Goal: Information Seeking & Learning: Compare options

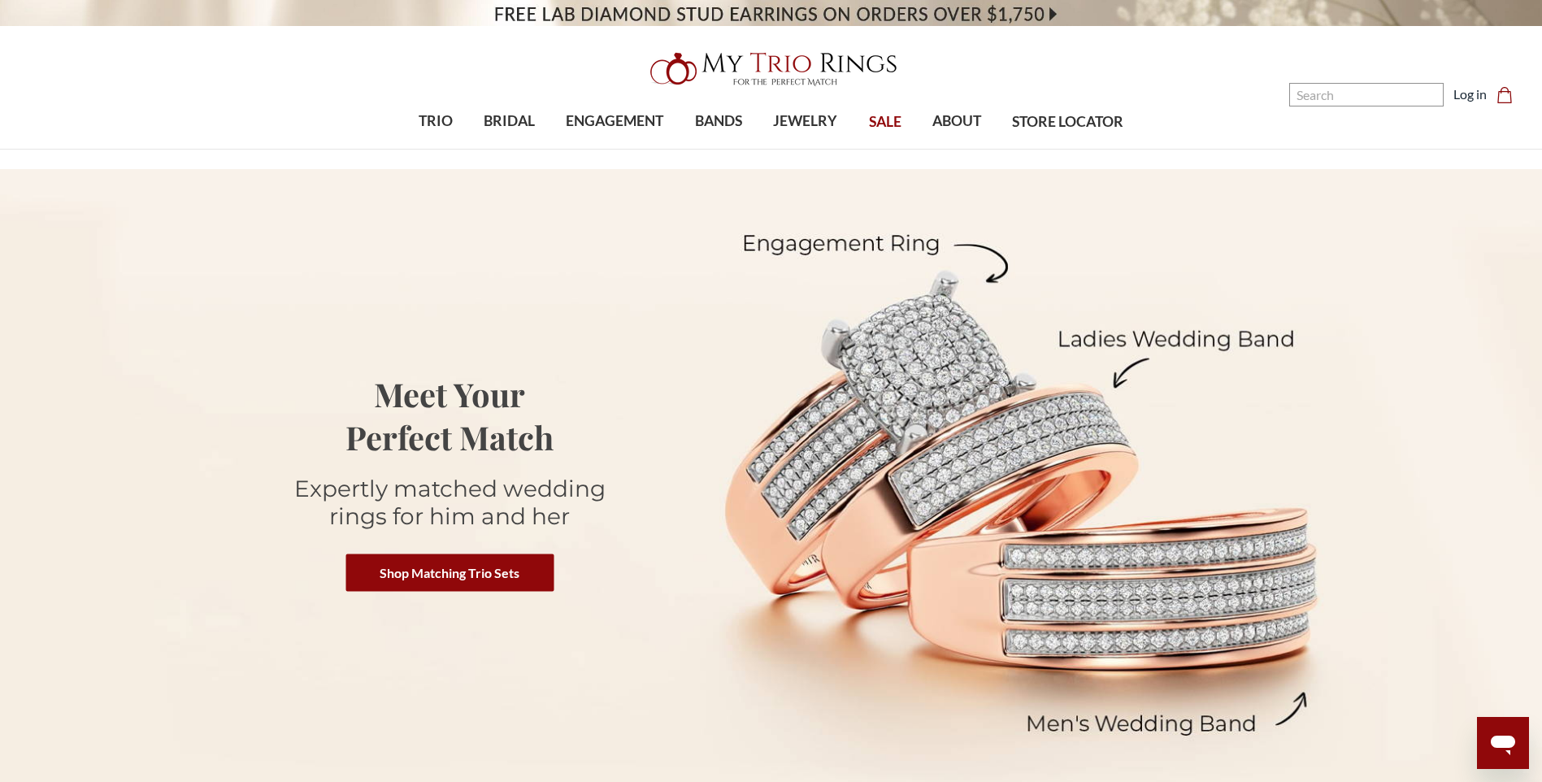
click at [892, 125] on span "SALE" at bounding box center [885, 121] width 33 height 21
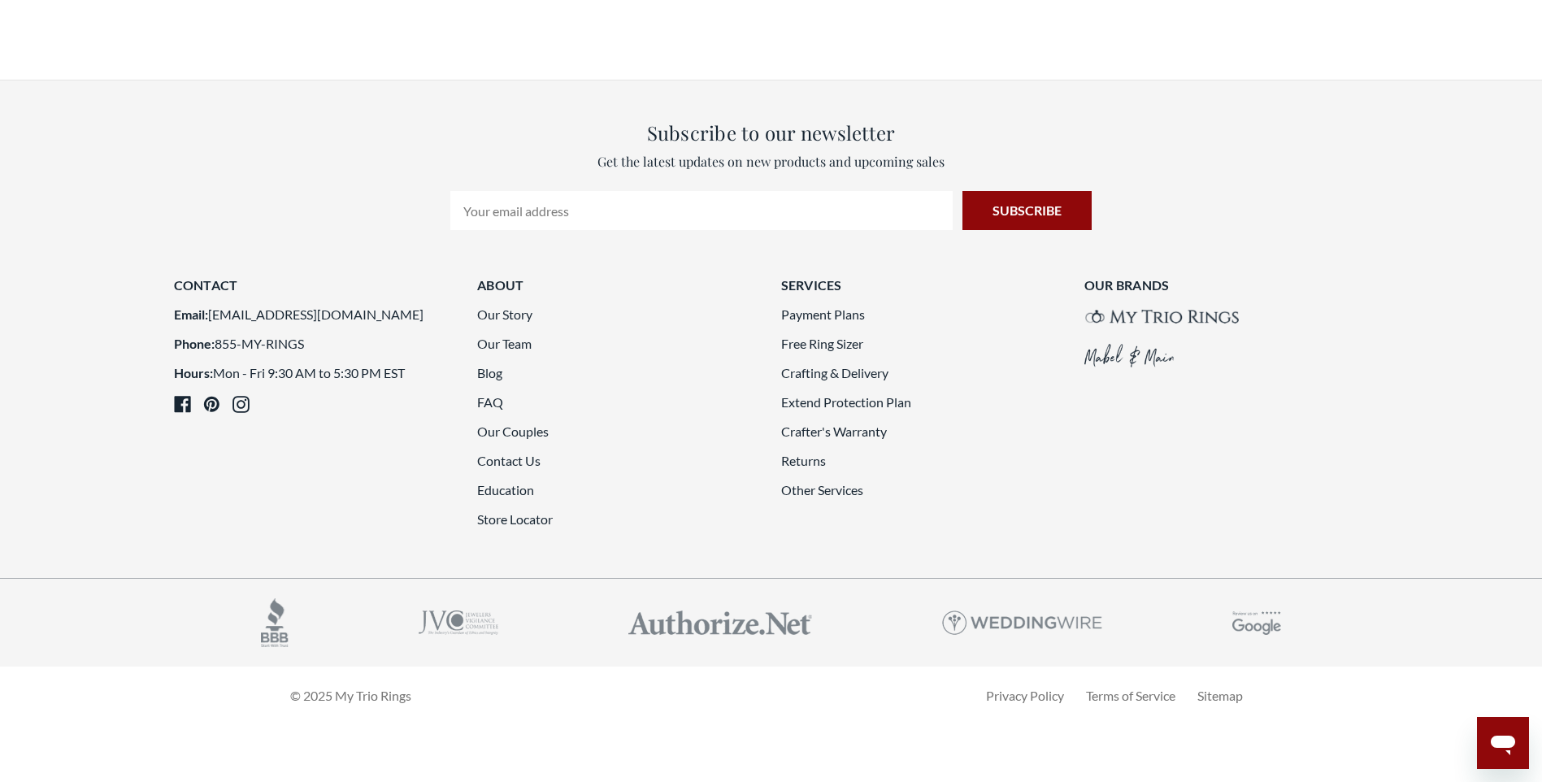
scroll to position [4389, 0]
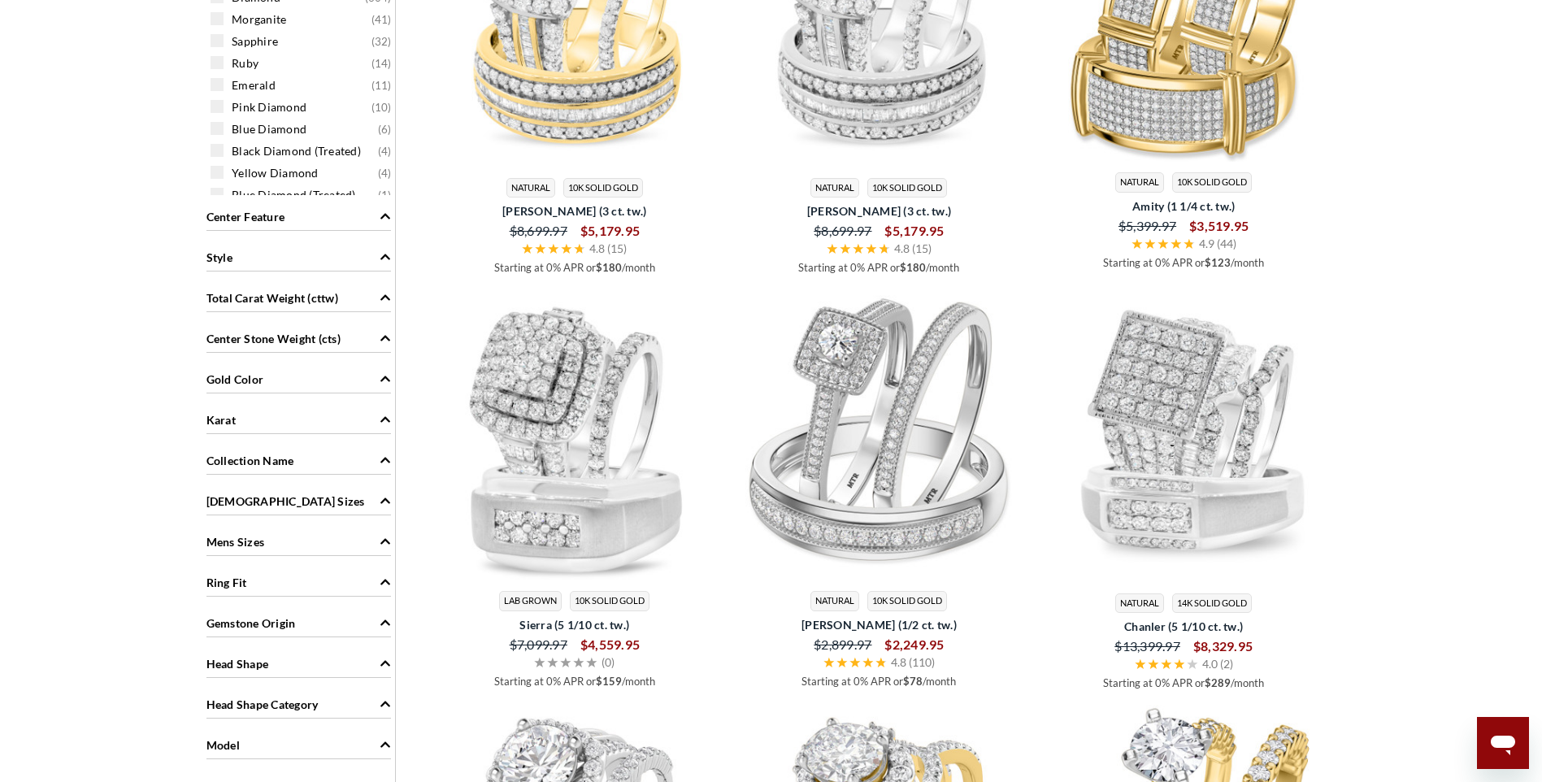
scroll to position [1363, 0]
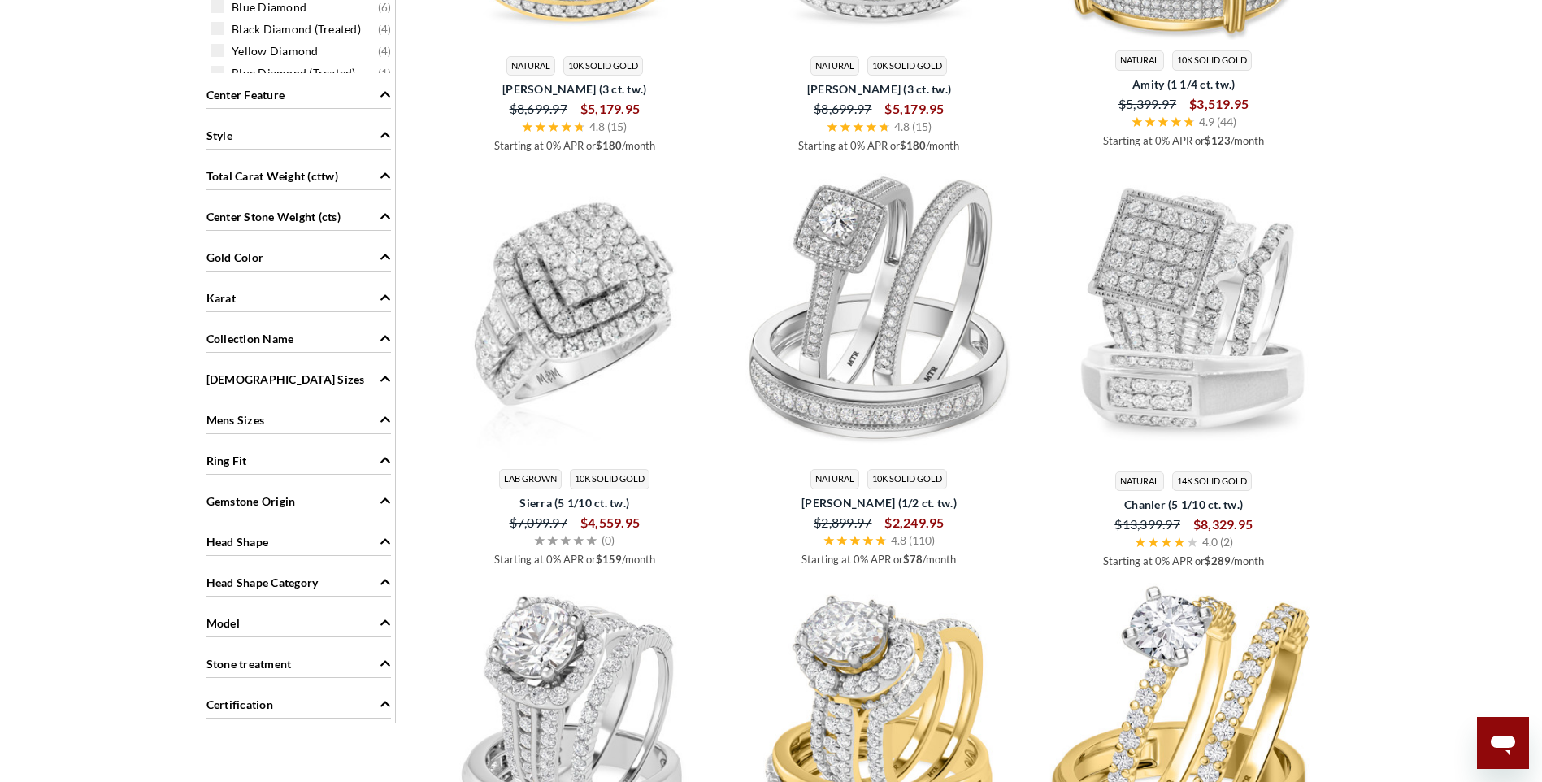
click at [532, 358] on img at bounding box center [575, 313] width 292 height 292
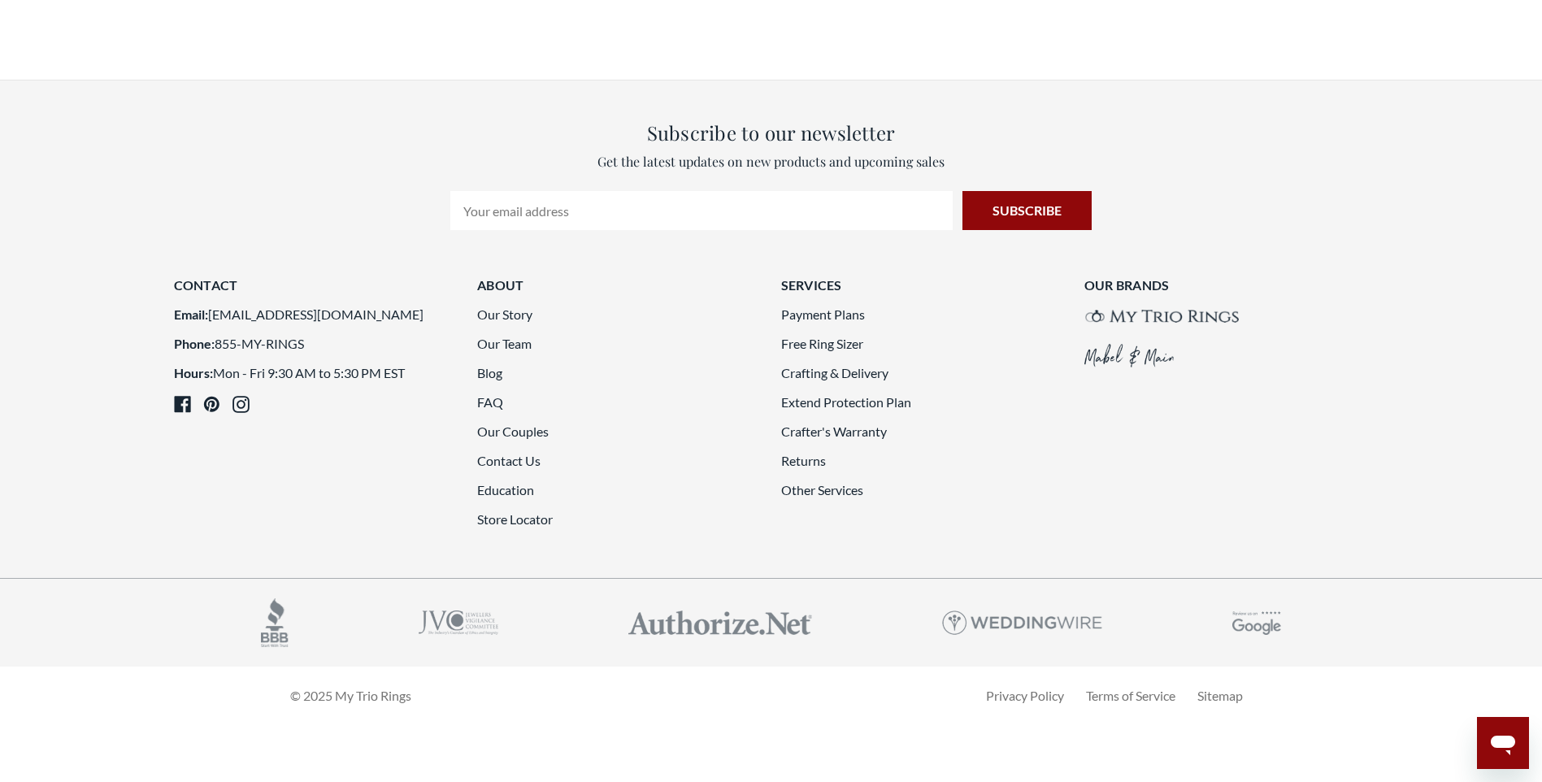
scroll to position [4240, 0]
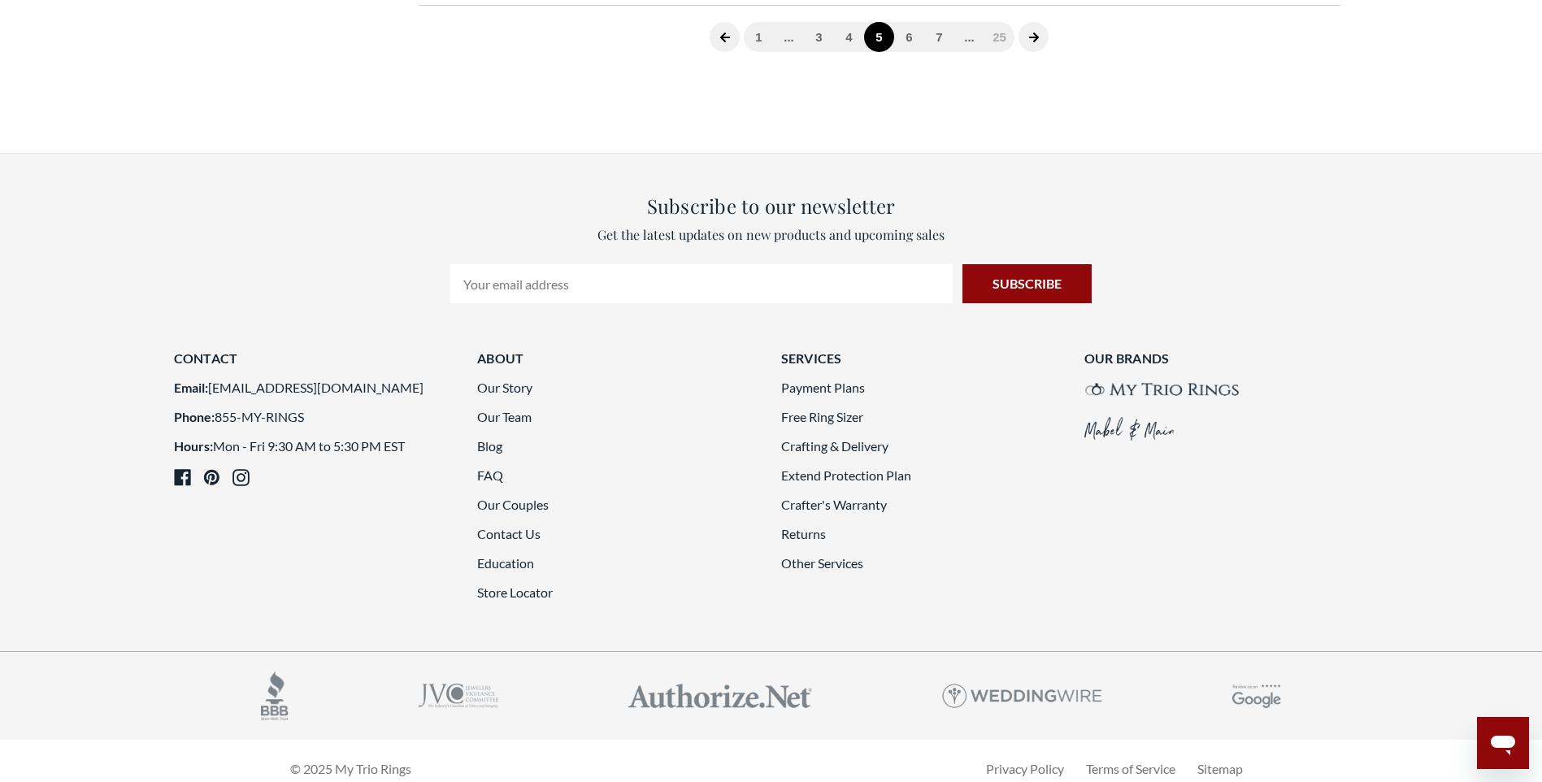
scroll to position [2908, 0]
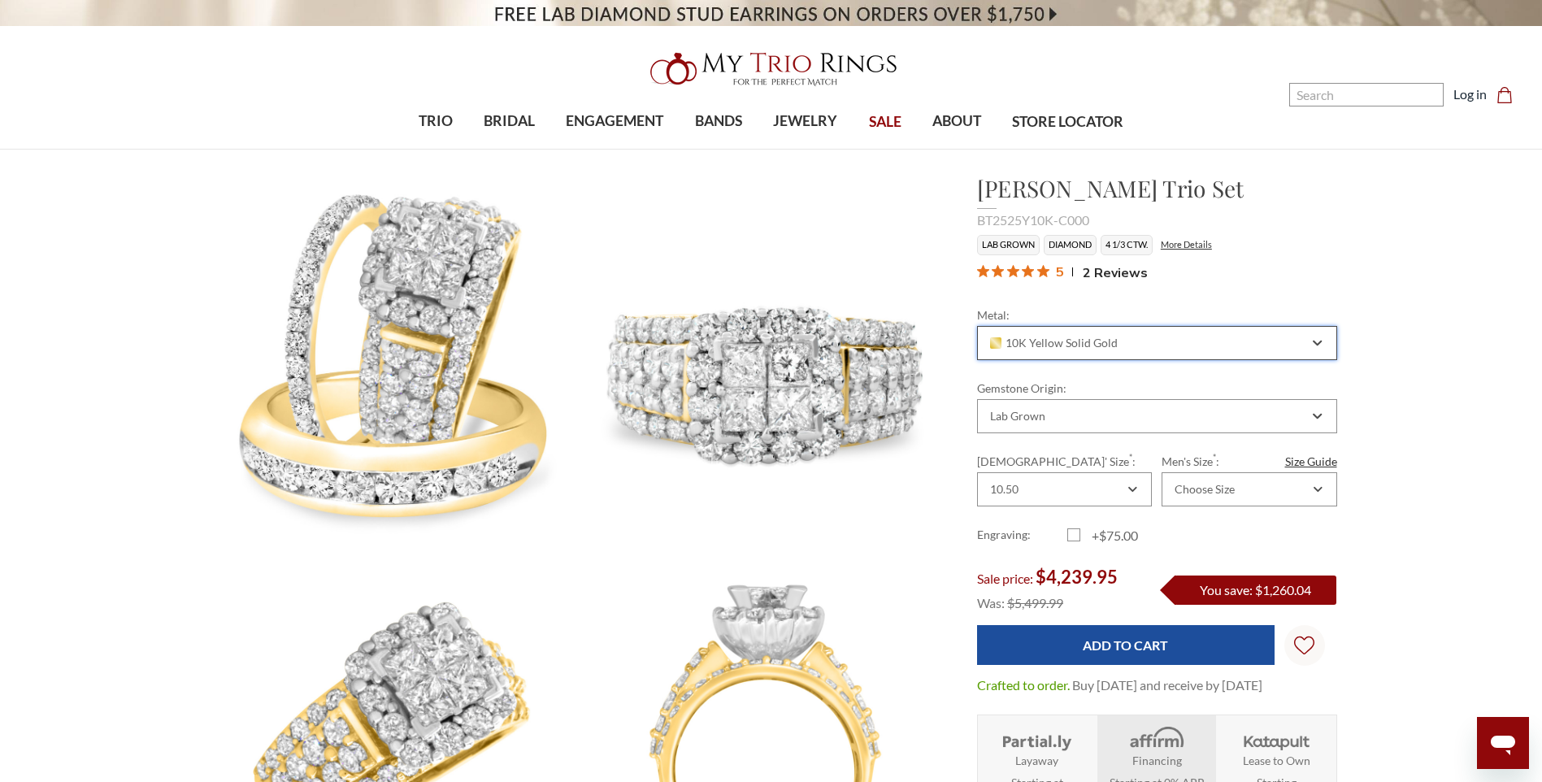
click at [1320, 345] on icon "Combobox" at bounding box center [1317, 343] width 9 height 10
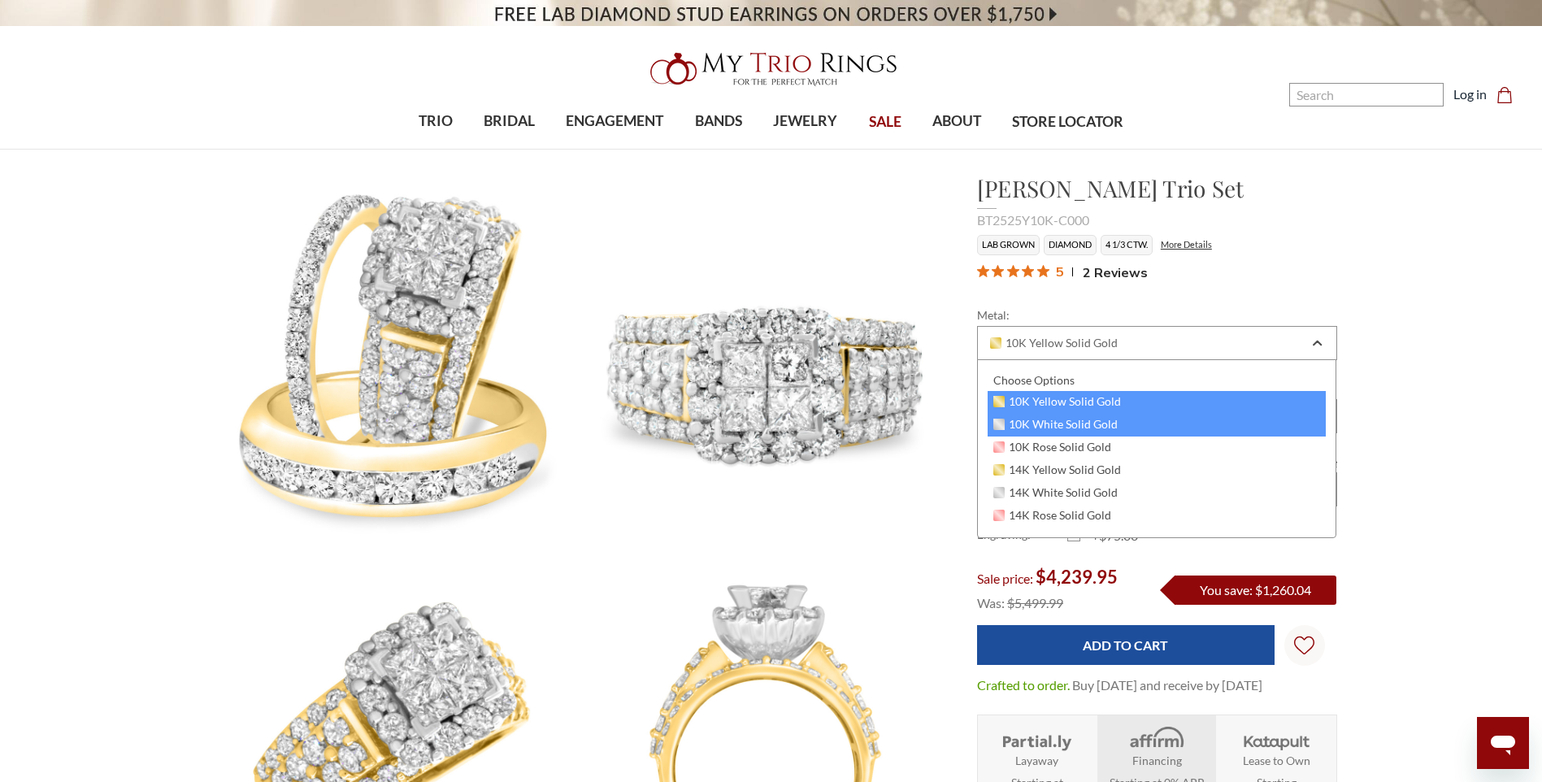
click at [1234, 423] on div "10K White Solid Gold" at bounding box center [1157, 425] width 339 height 23
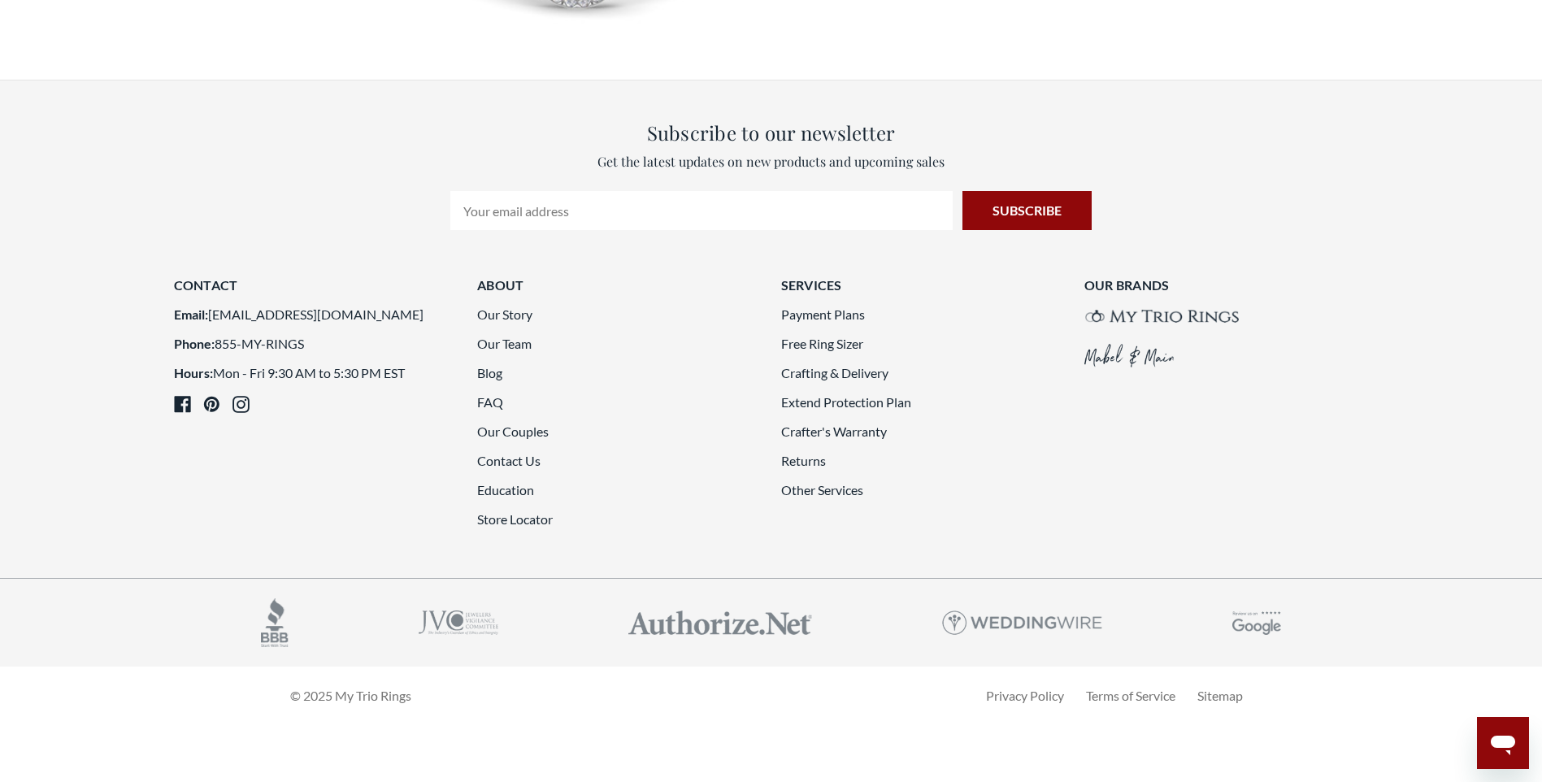
scroll to position [4208, 0]
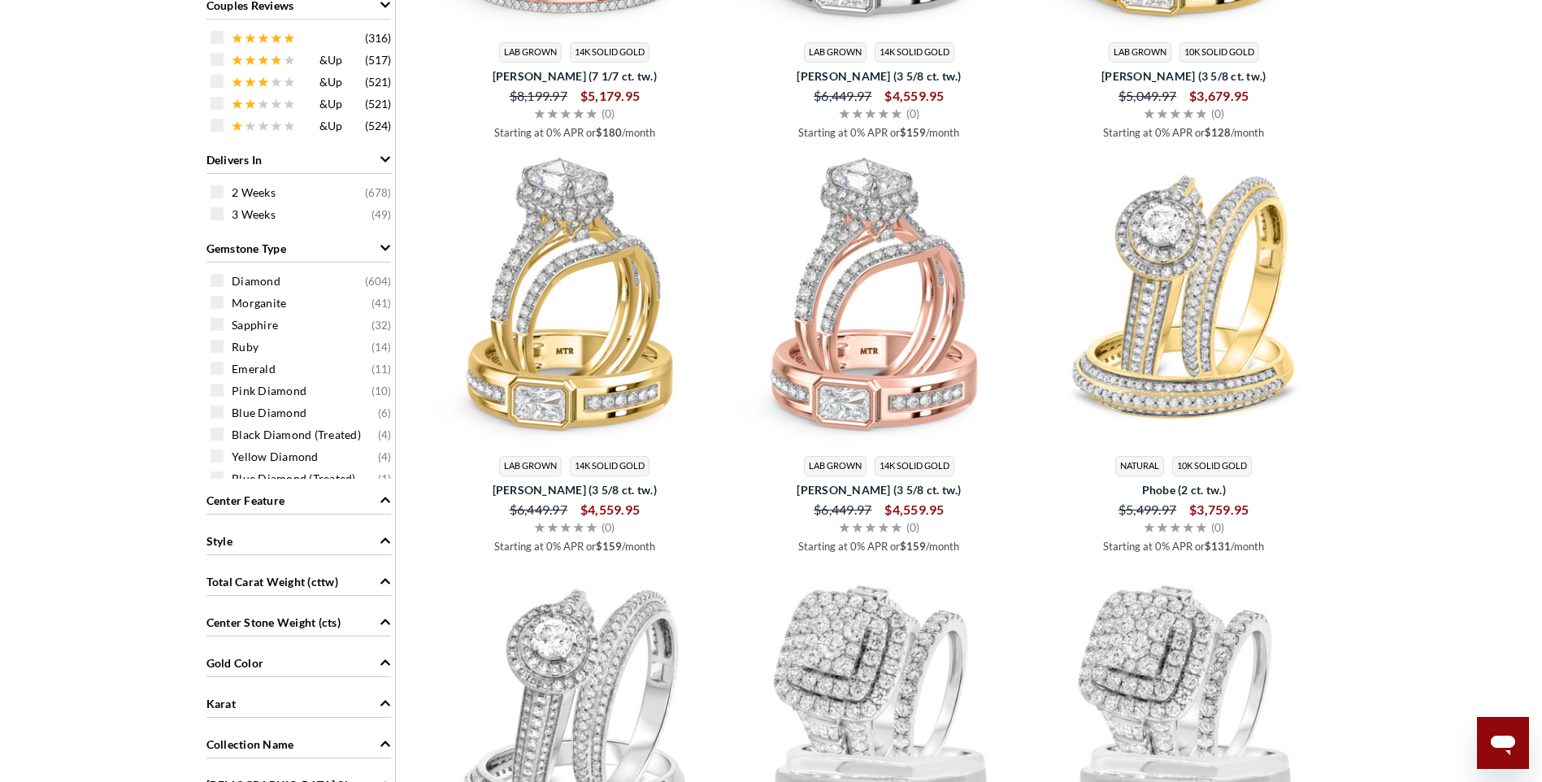
scroll to position [1282, 0]
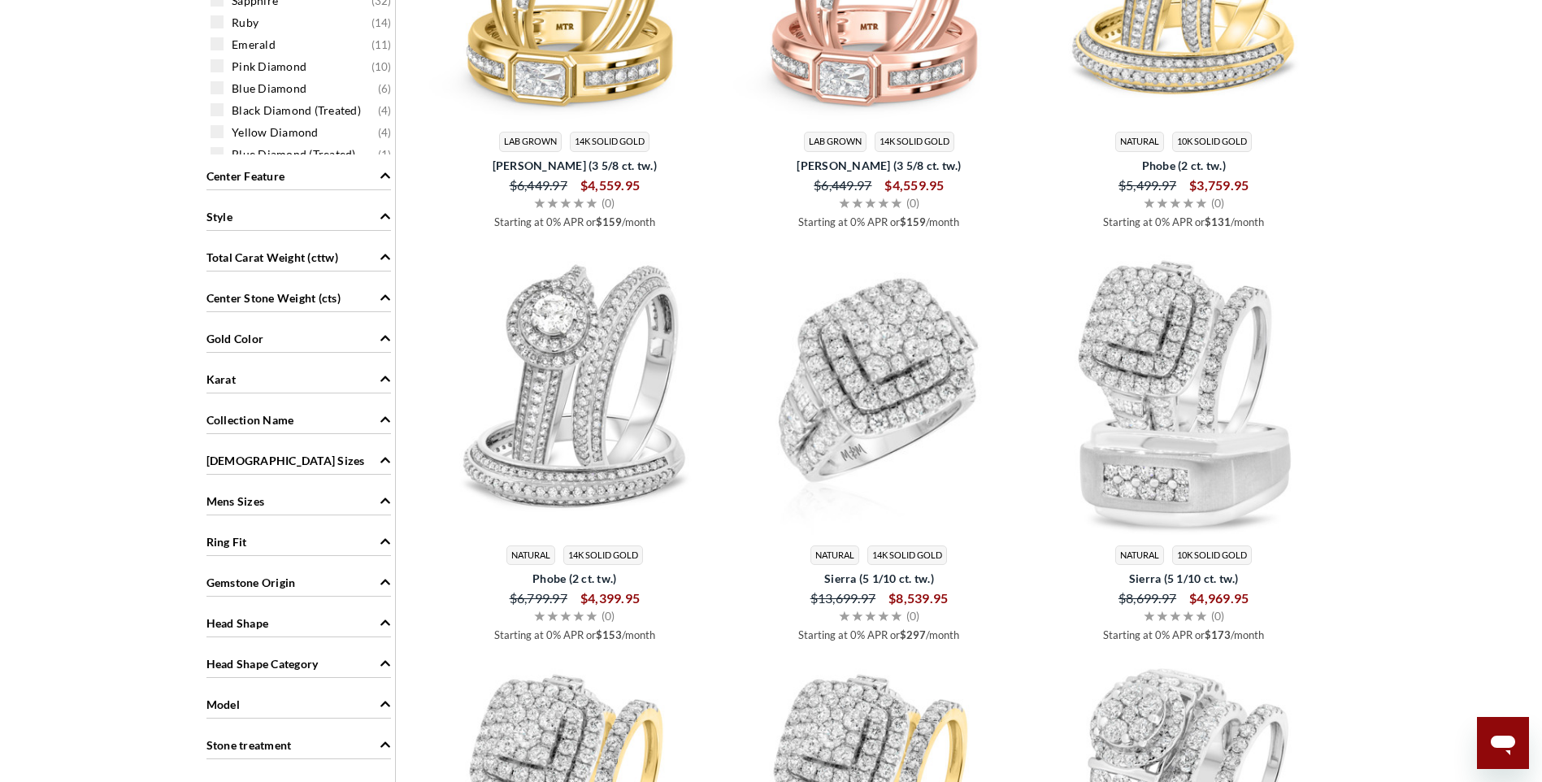
click at [896, 435] on img at bounding box center [879, 389] width 292 height 292
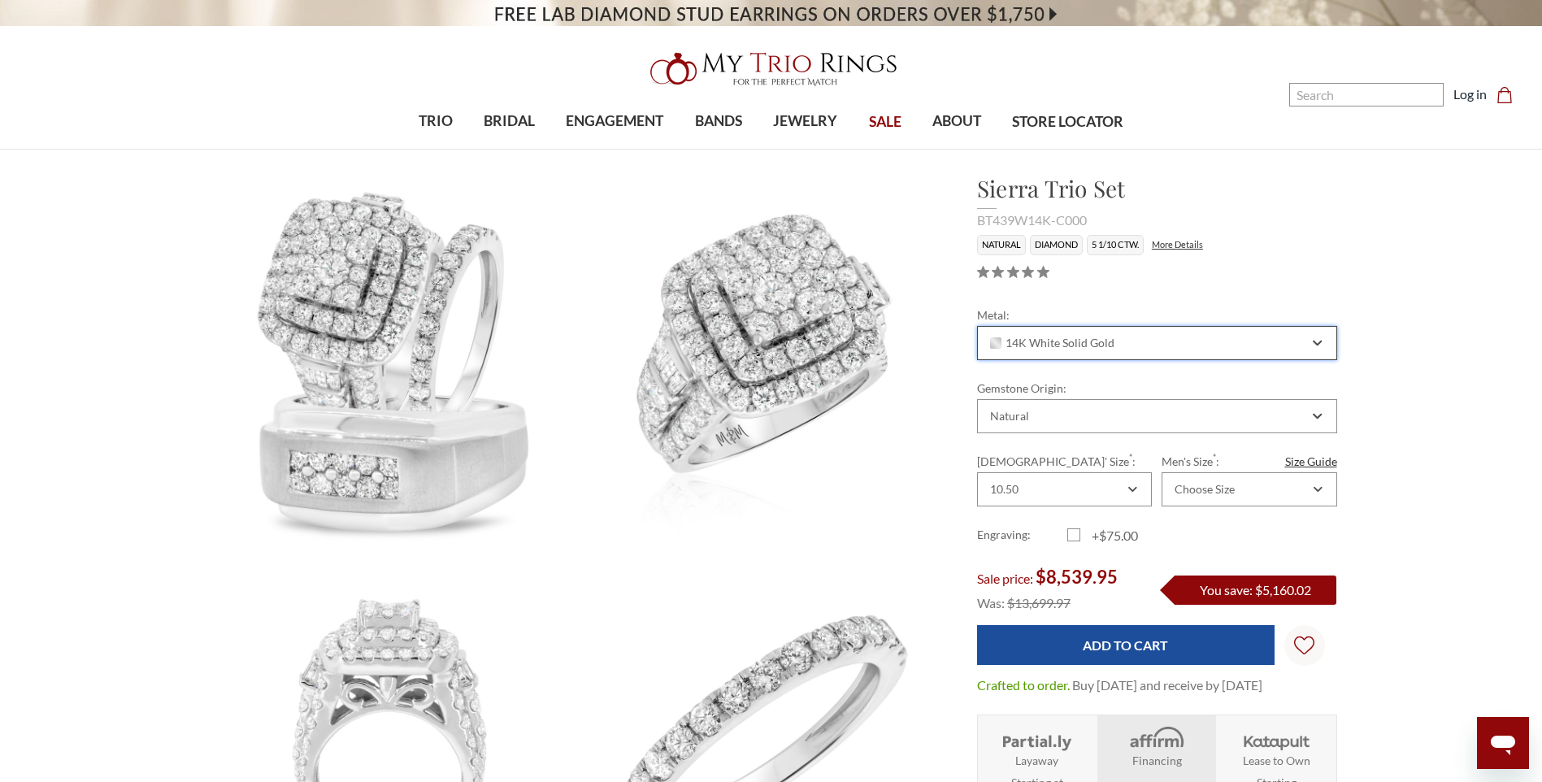
click at [1316, 341] on icon "Combobox" at bounding box center [1317, 343] width 9 height 10
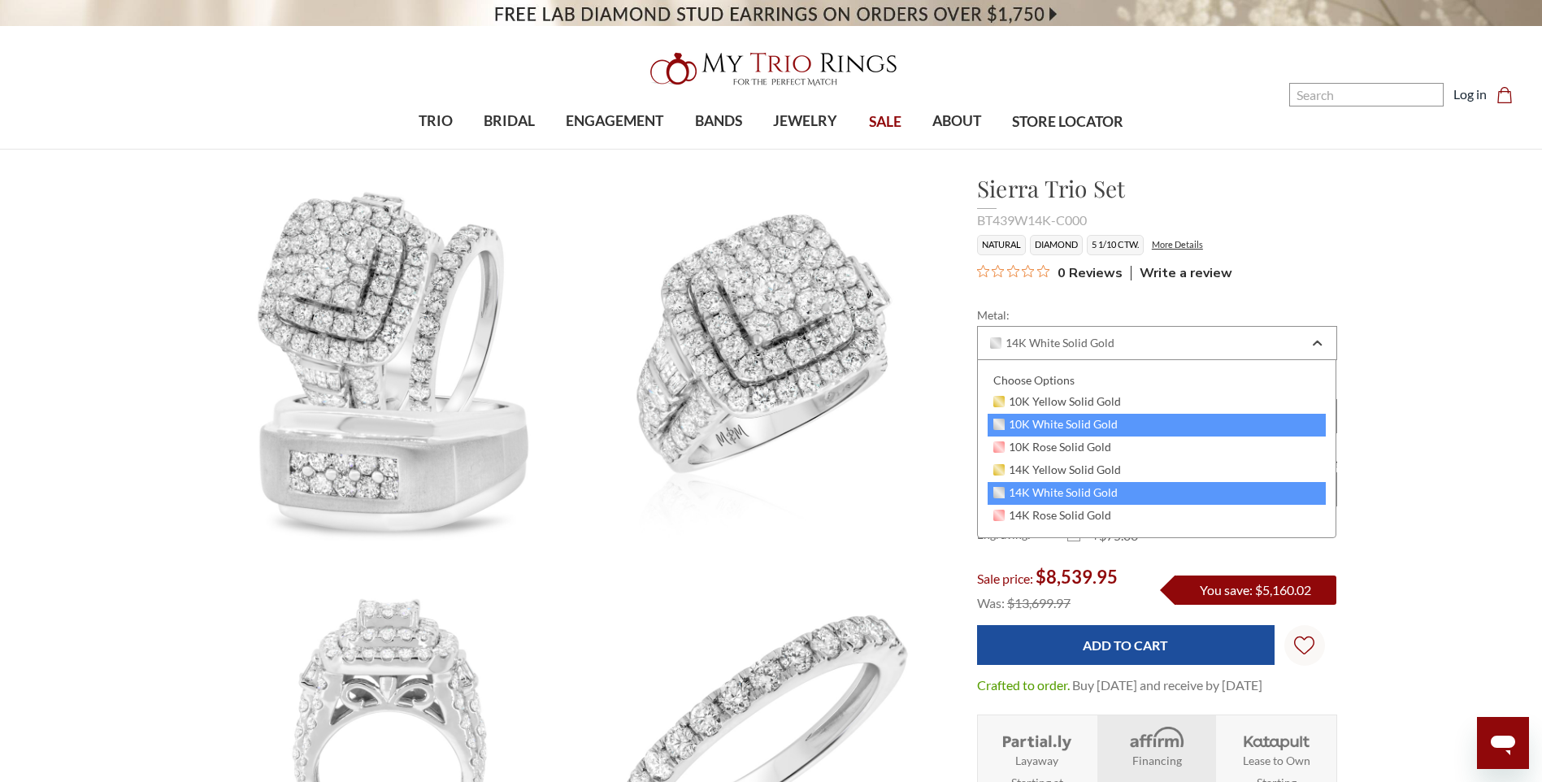
click at [1145, 425] on div "10K White Solid Gold" at bounding box center [1157, 425] width 339 height 23
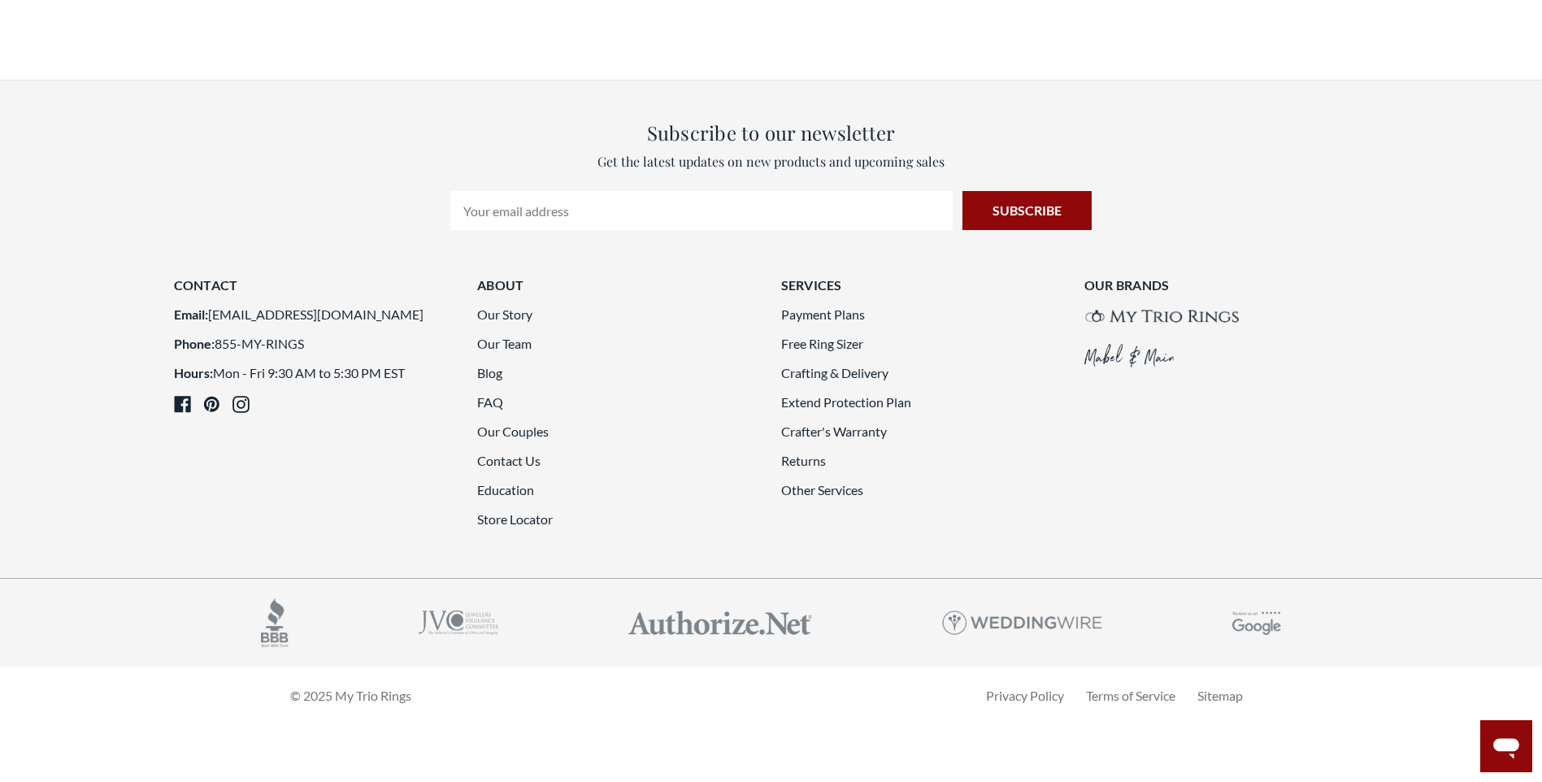
scroll to position [4305, 0]
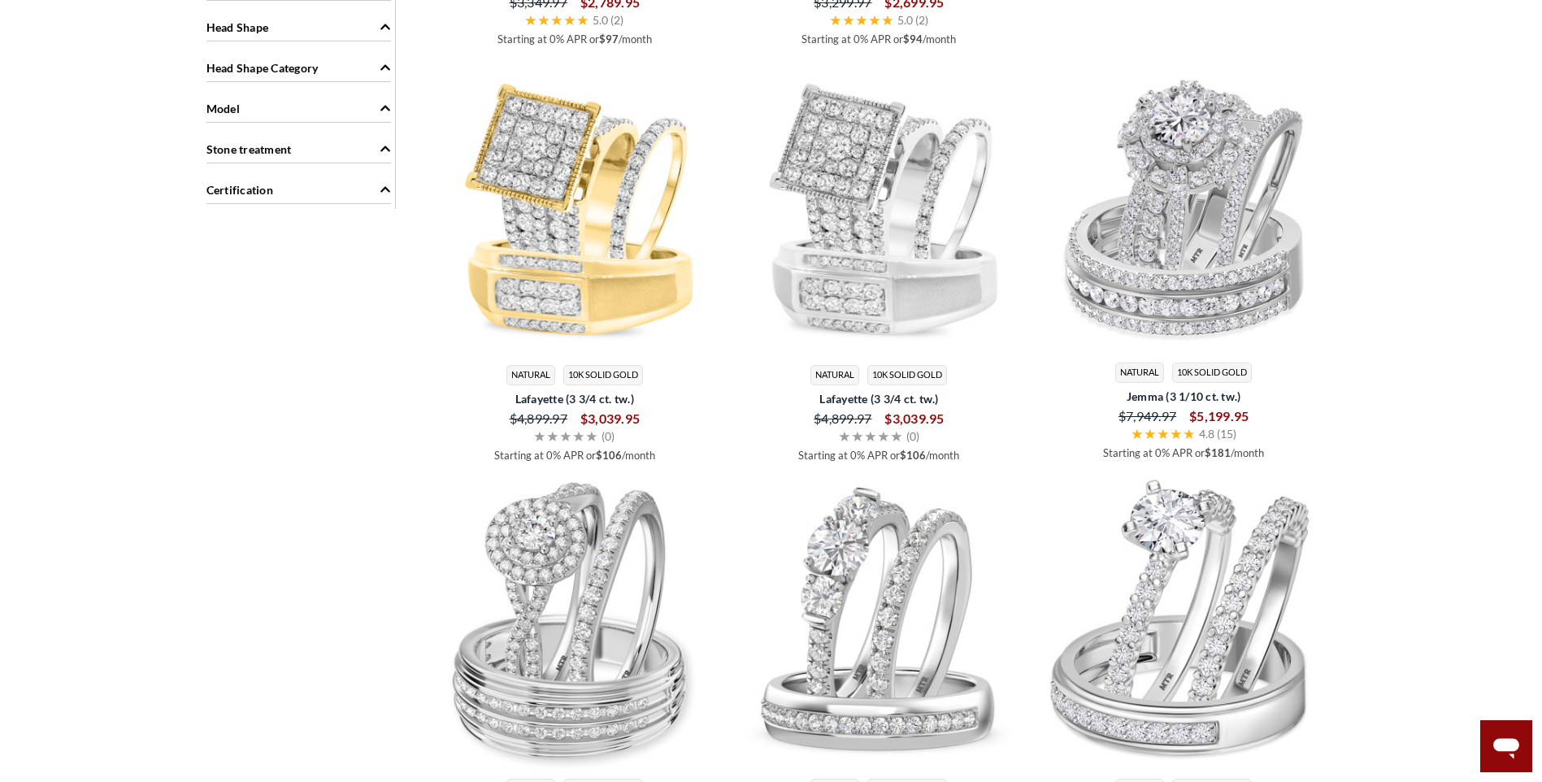
scroll to position [1932, 0]
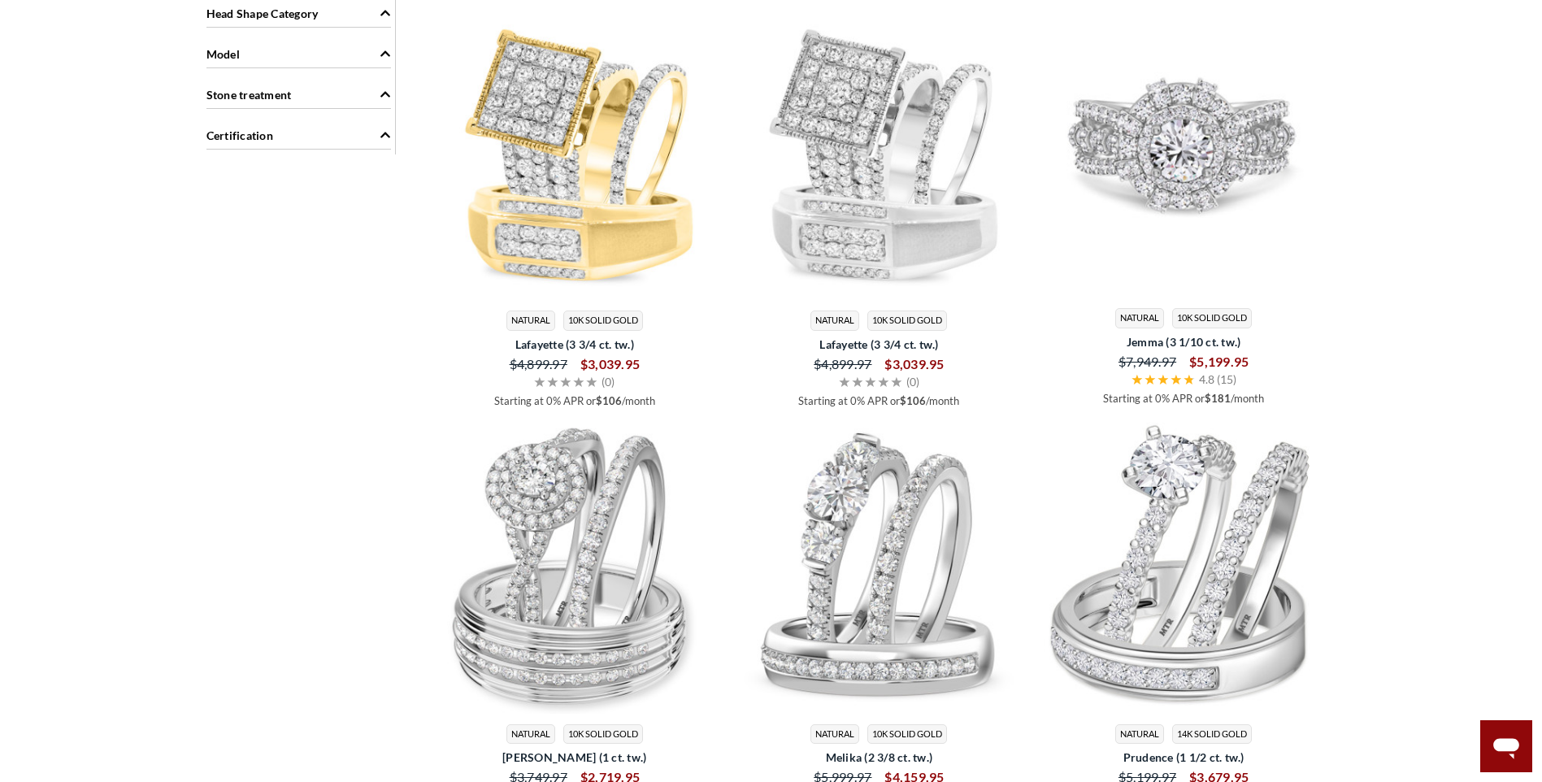
click at [1186, 191] on img at bounding box center [1184, 153] width 292 height 292
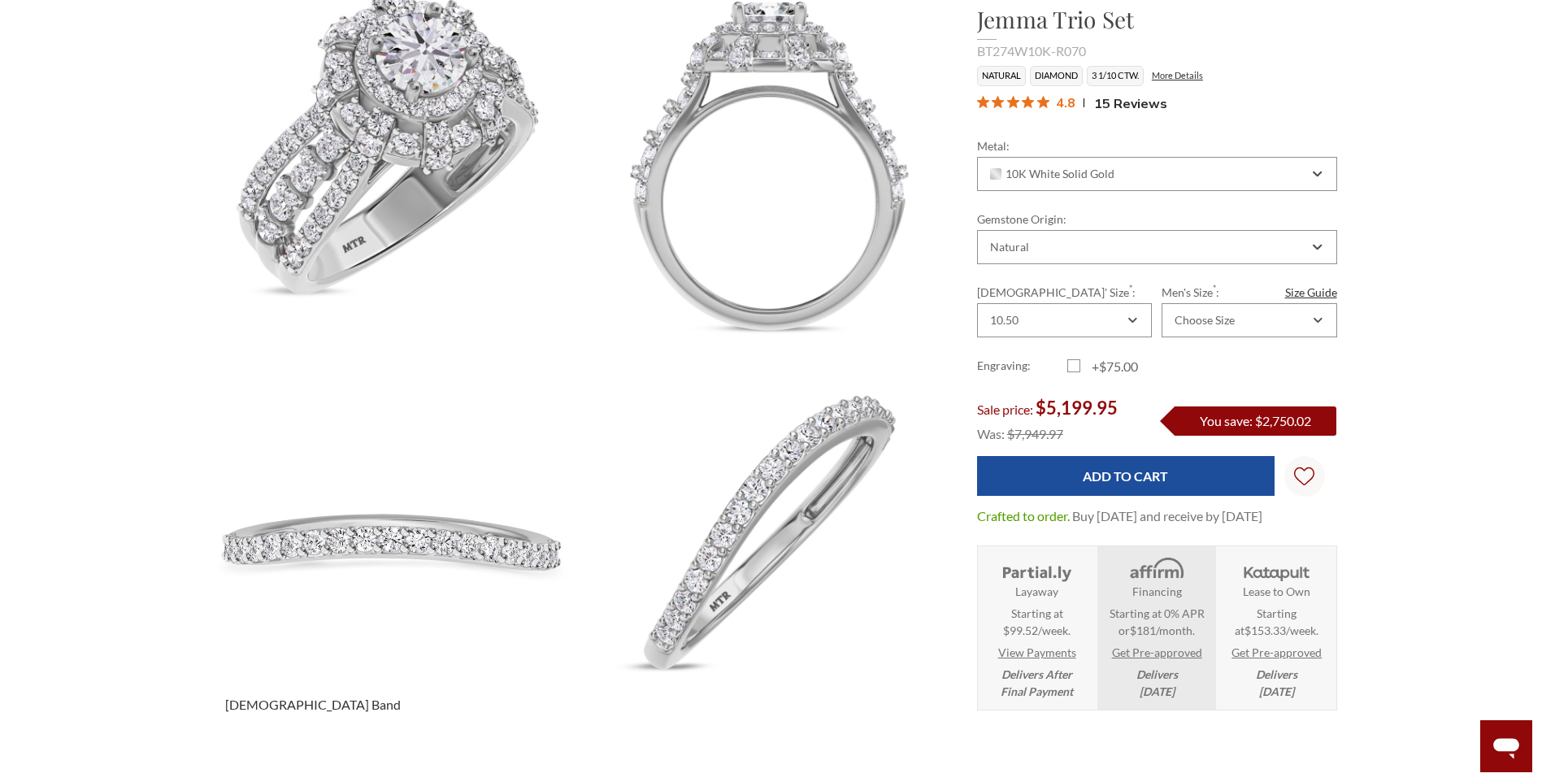
scroll to position [569, 0]
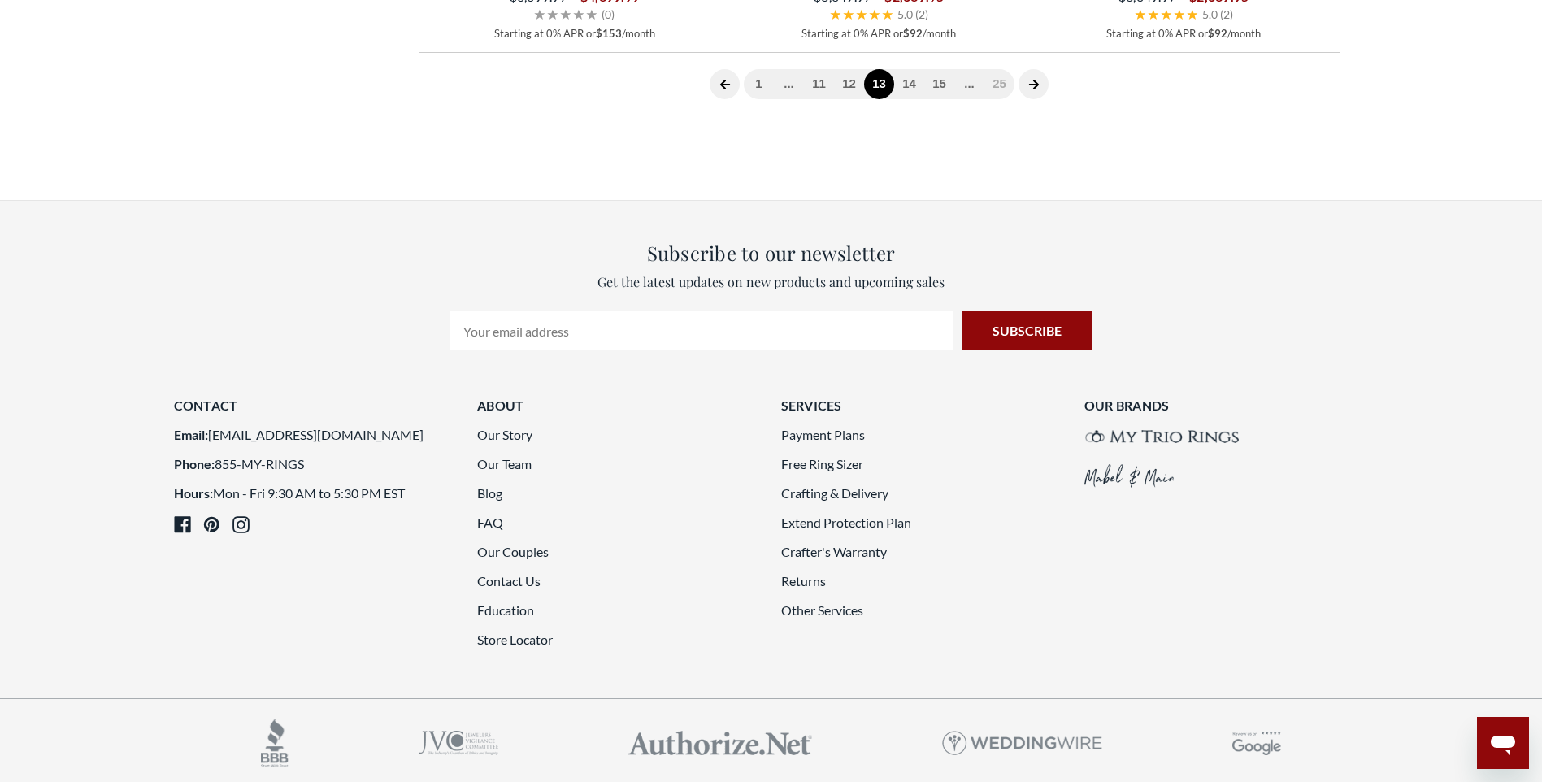
scroll to position [4533, 0]
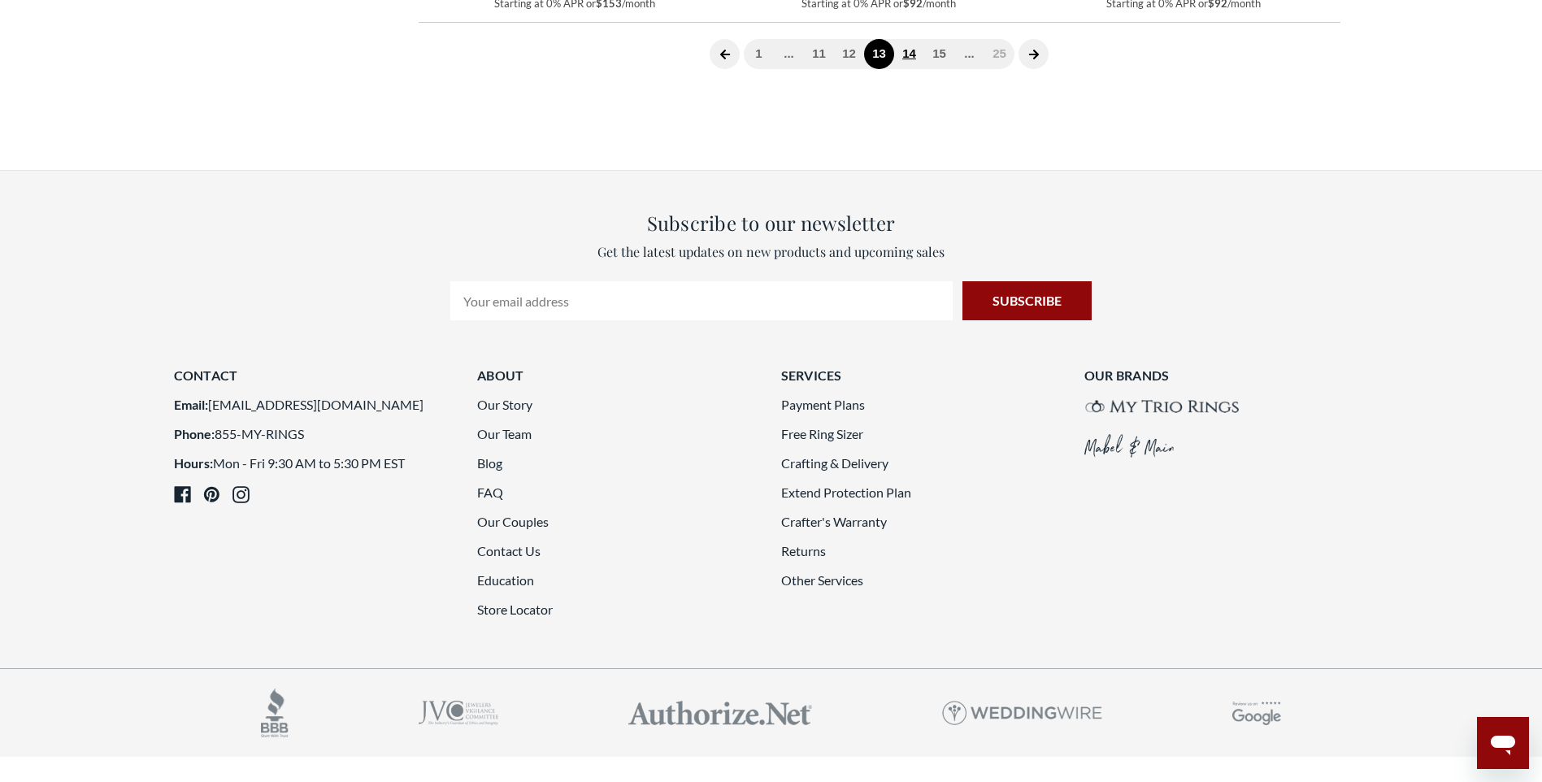
click at [912, 69] on link "14" at bounding box center [909, 54] width 30 height 30
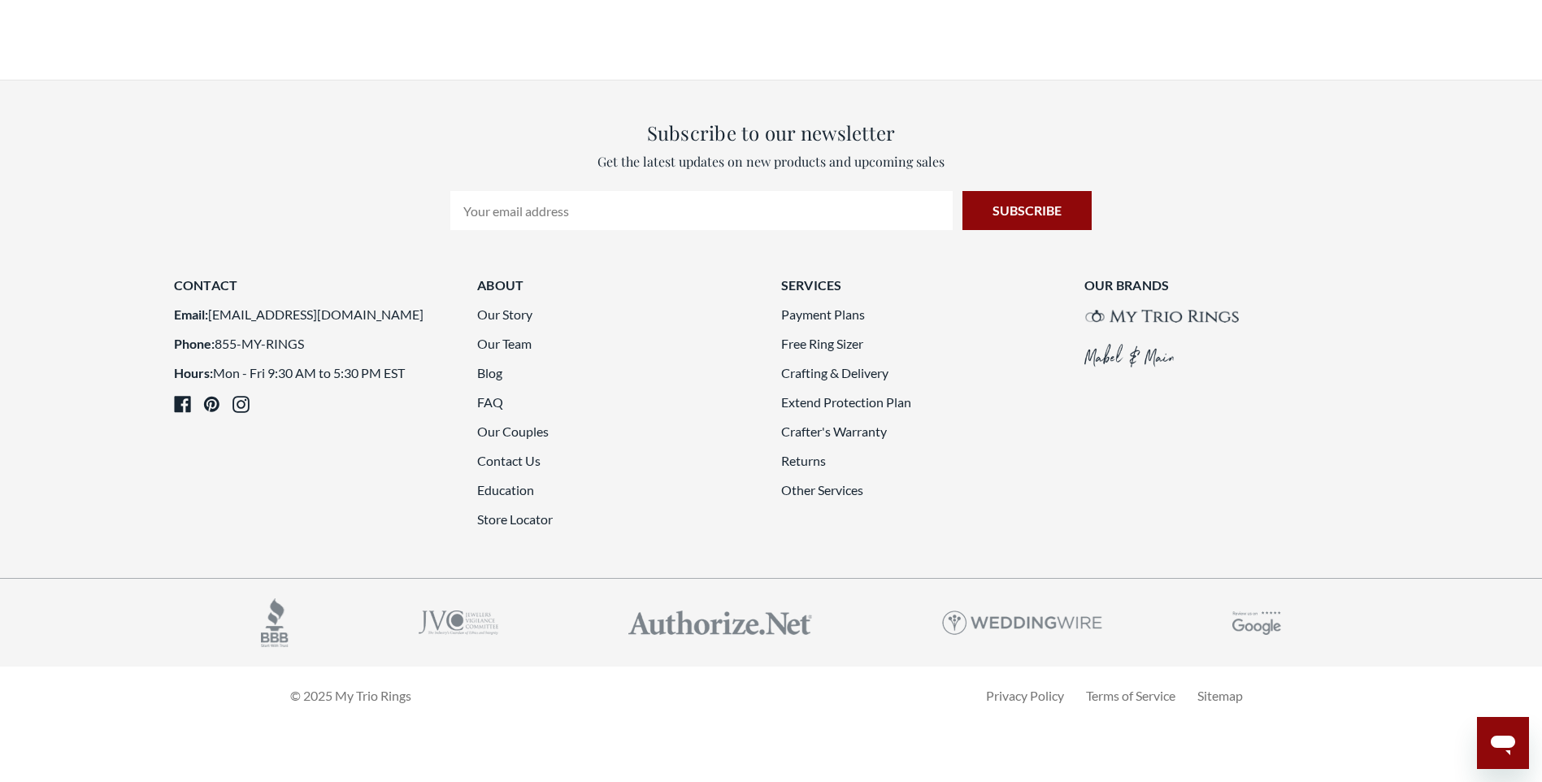
scroll to position [4452, 0]
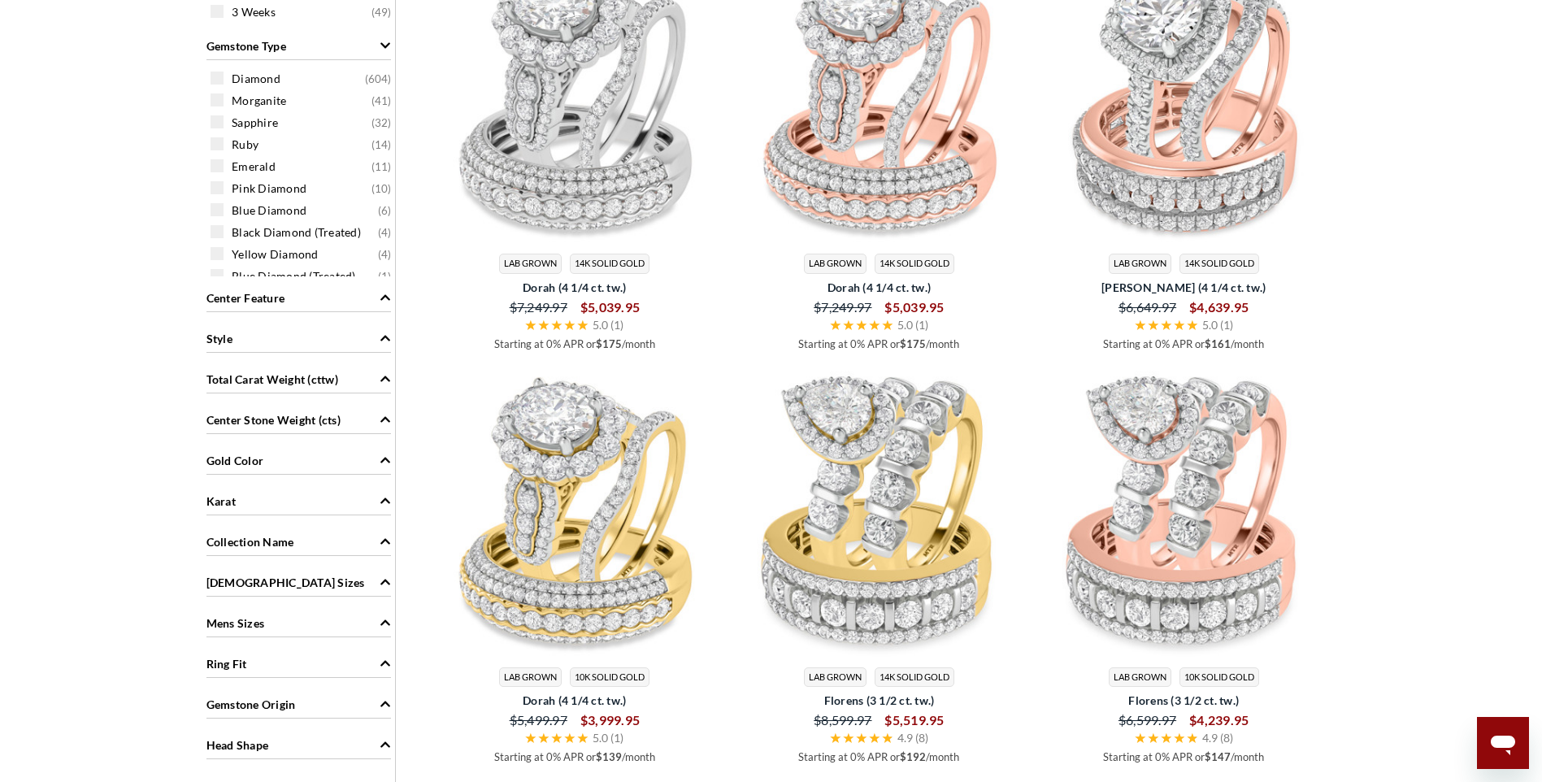
scroll to position [1201, 0]
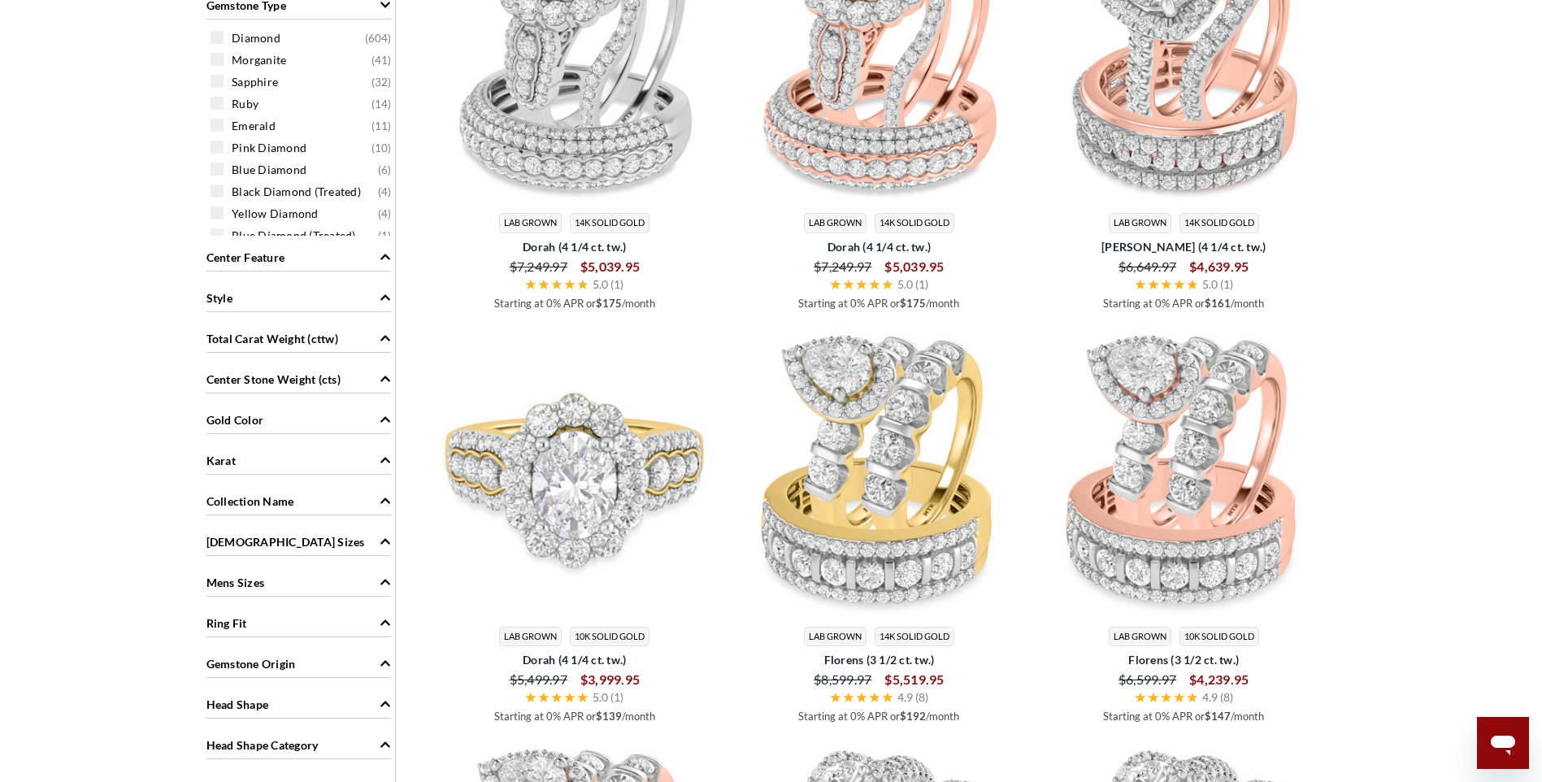
click at [577, 489] on img at bounding box center [575, 470] width 292 height 292
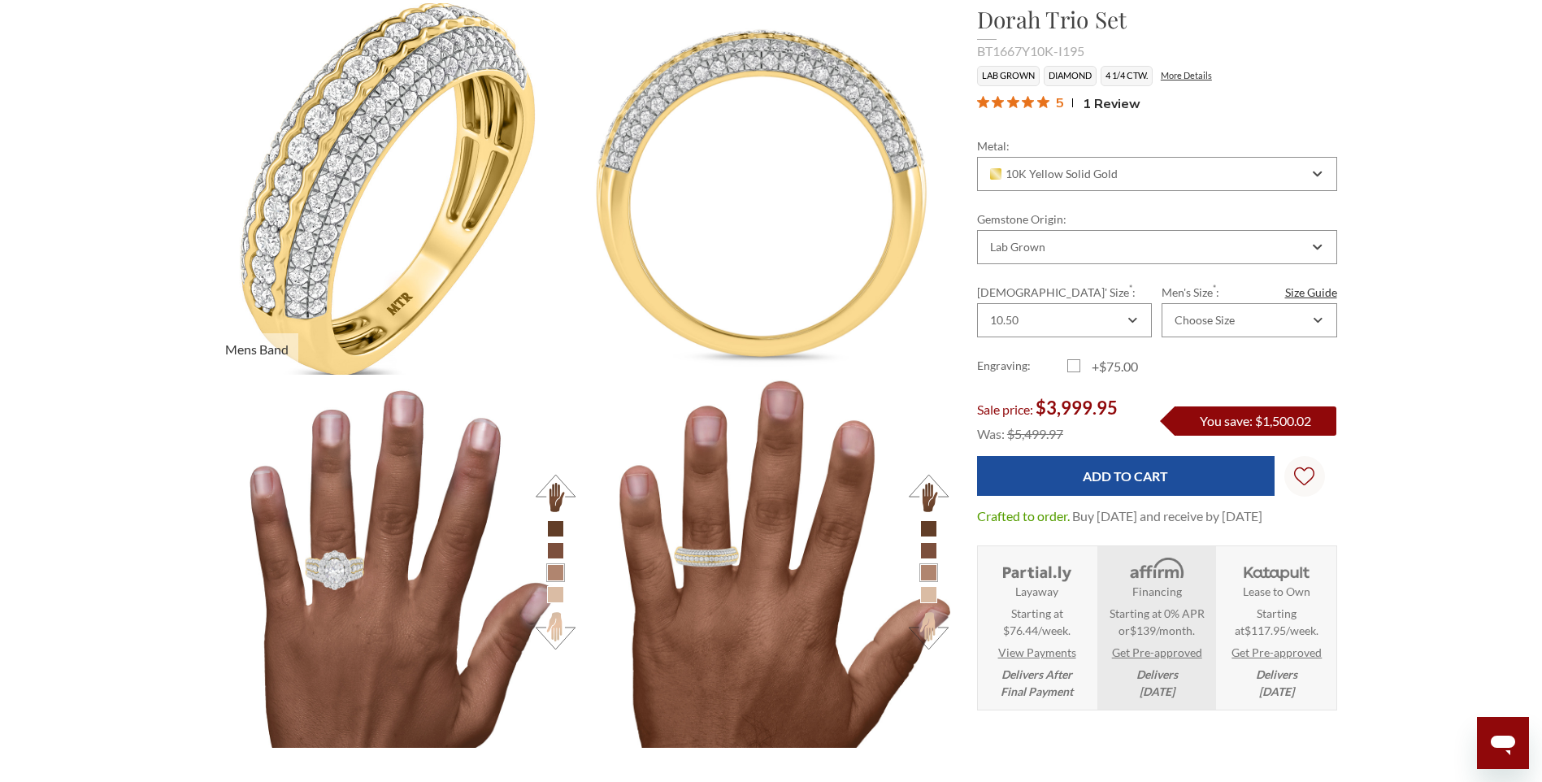
scroll to position [2032, 0]
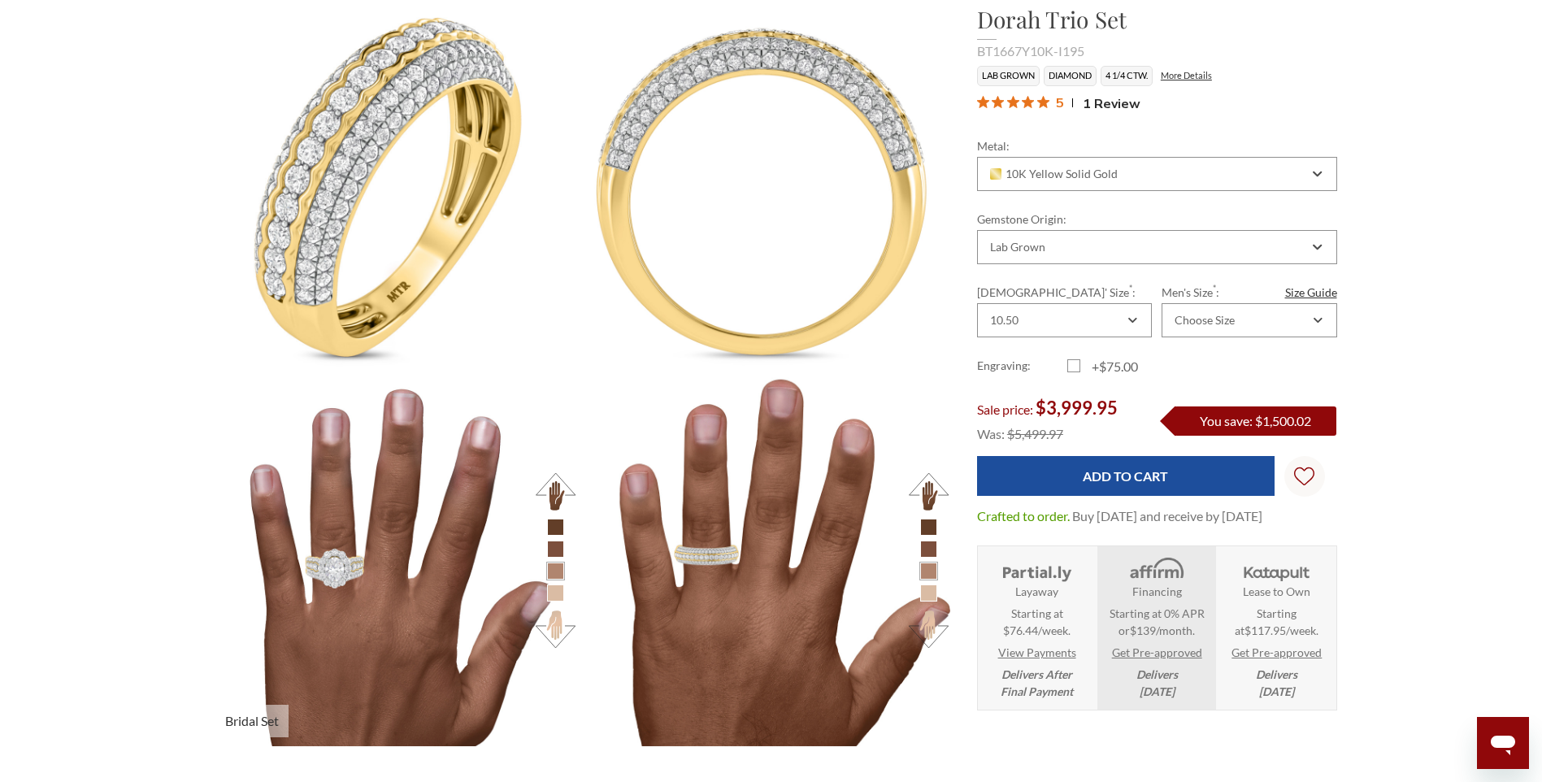
click at [559, 484] on button at bounding box center [555, 491] width 45 height 45
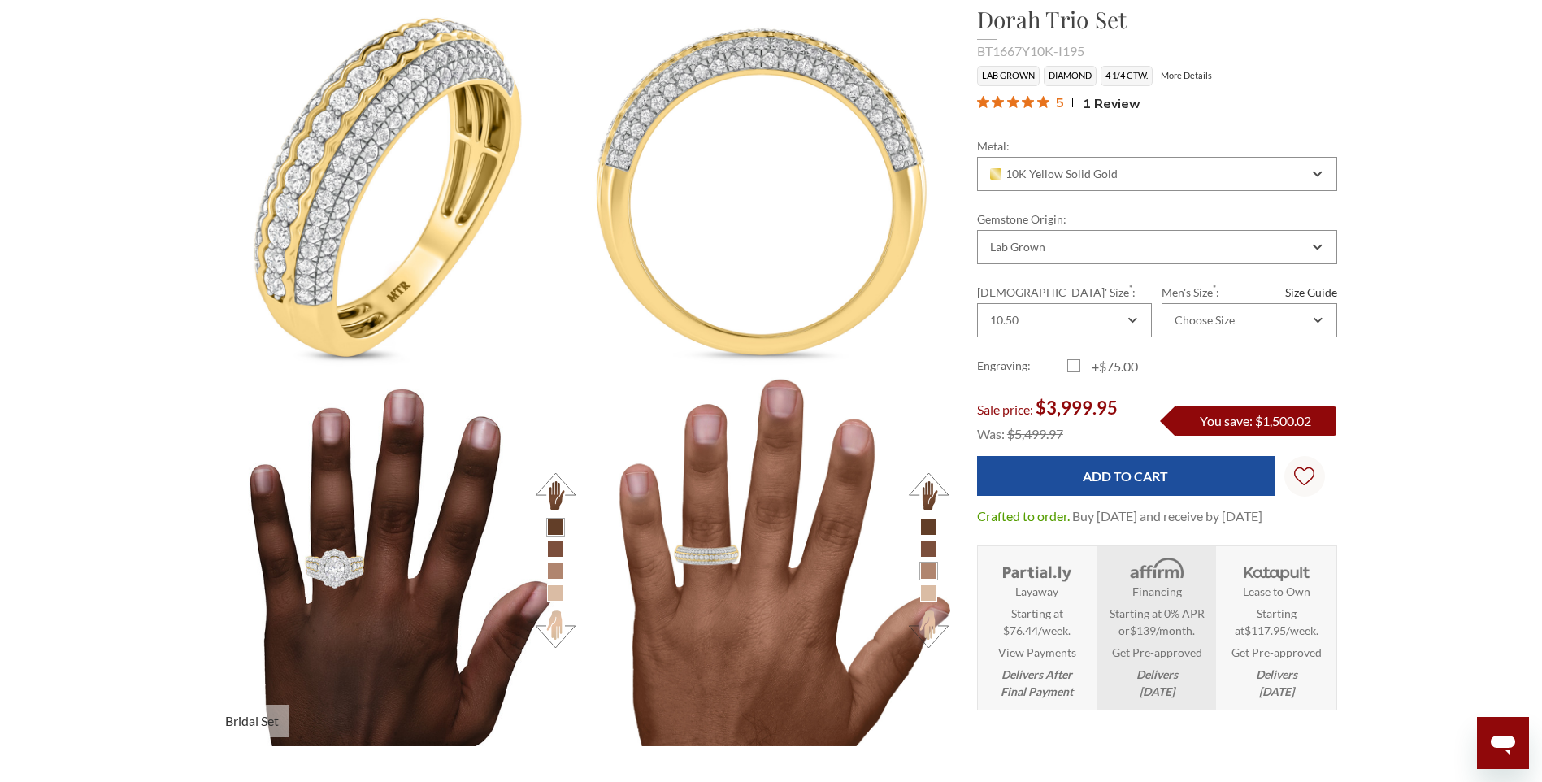
click at [547, 628] on button at bounding box center [555, 628] width 45 height 45
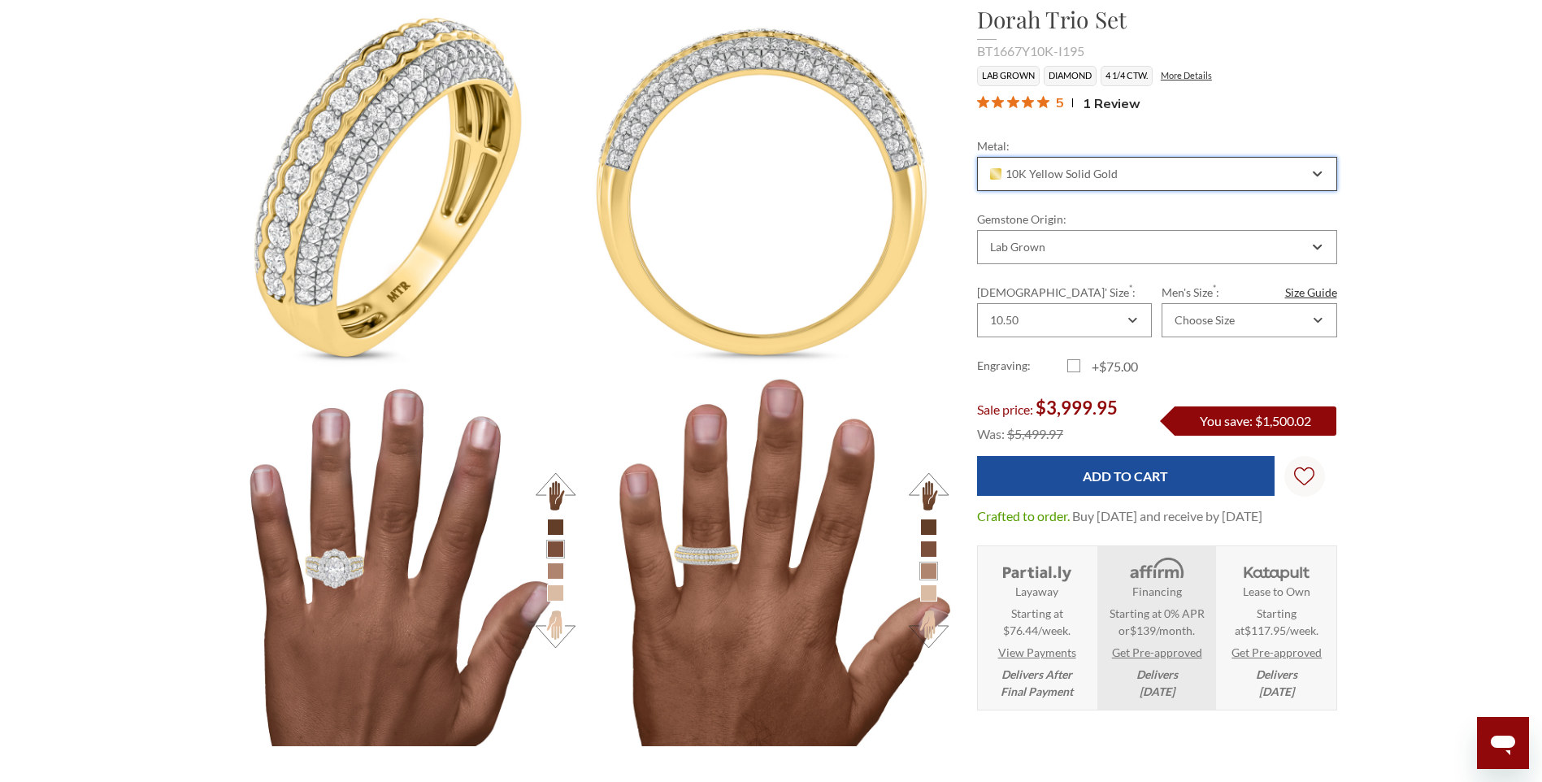
click at [1231, 180] on div "10K Yellow Solid Gold" at bounding box center [1157, 174] width 360 height 34
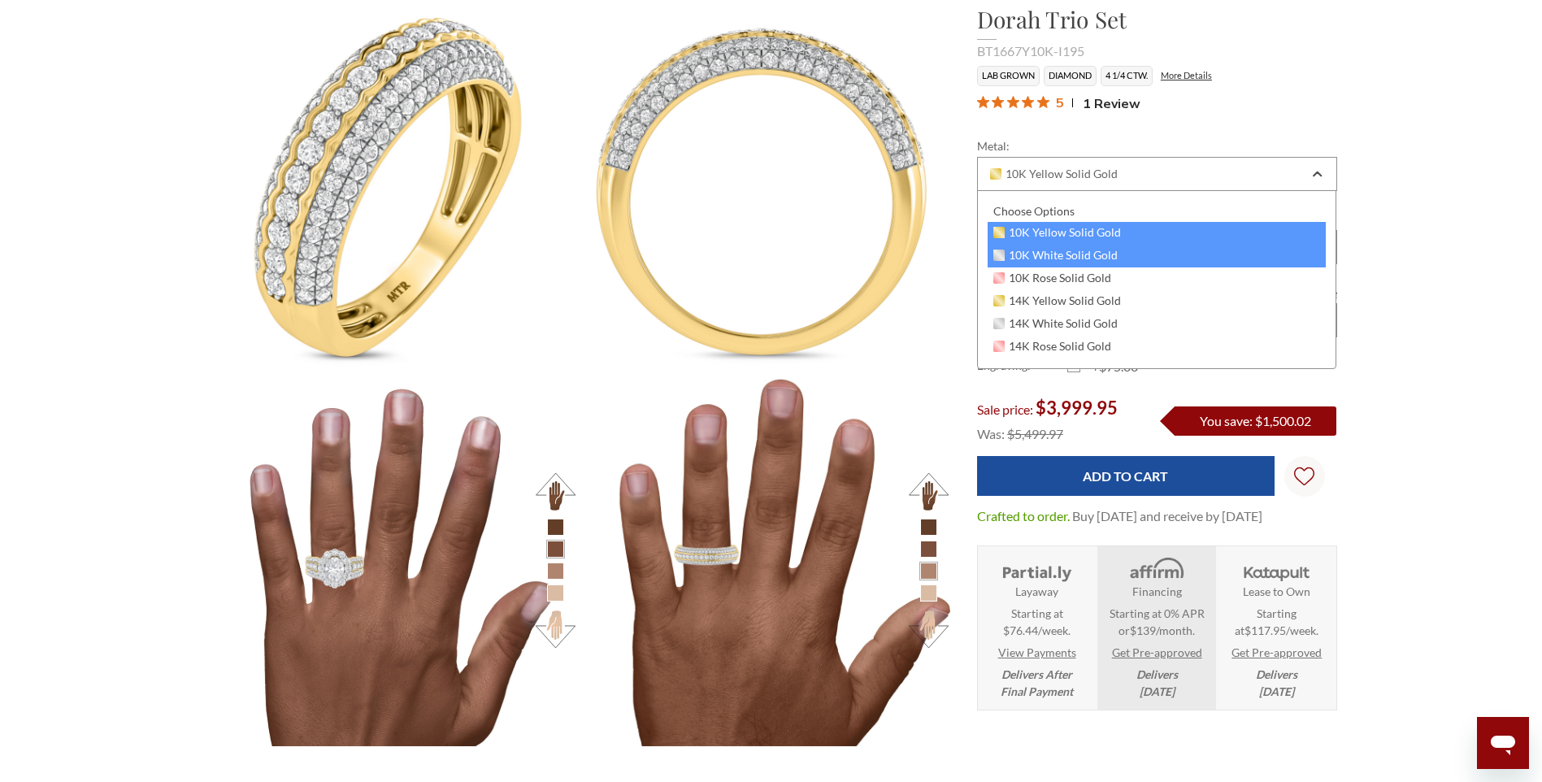
click at [1123, 255] on div "10K White Solid Gold" at bounding box center [1157, 256] width 339 height 23
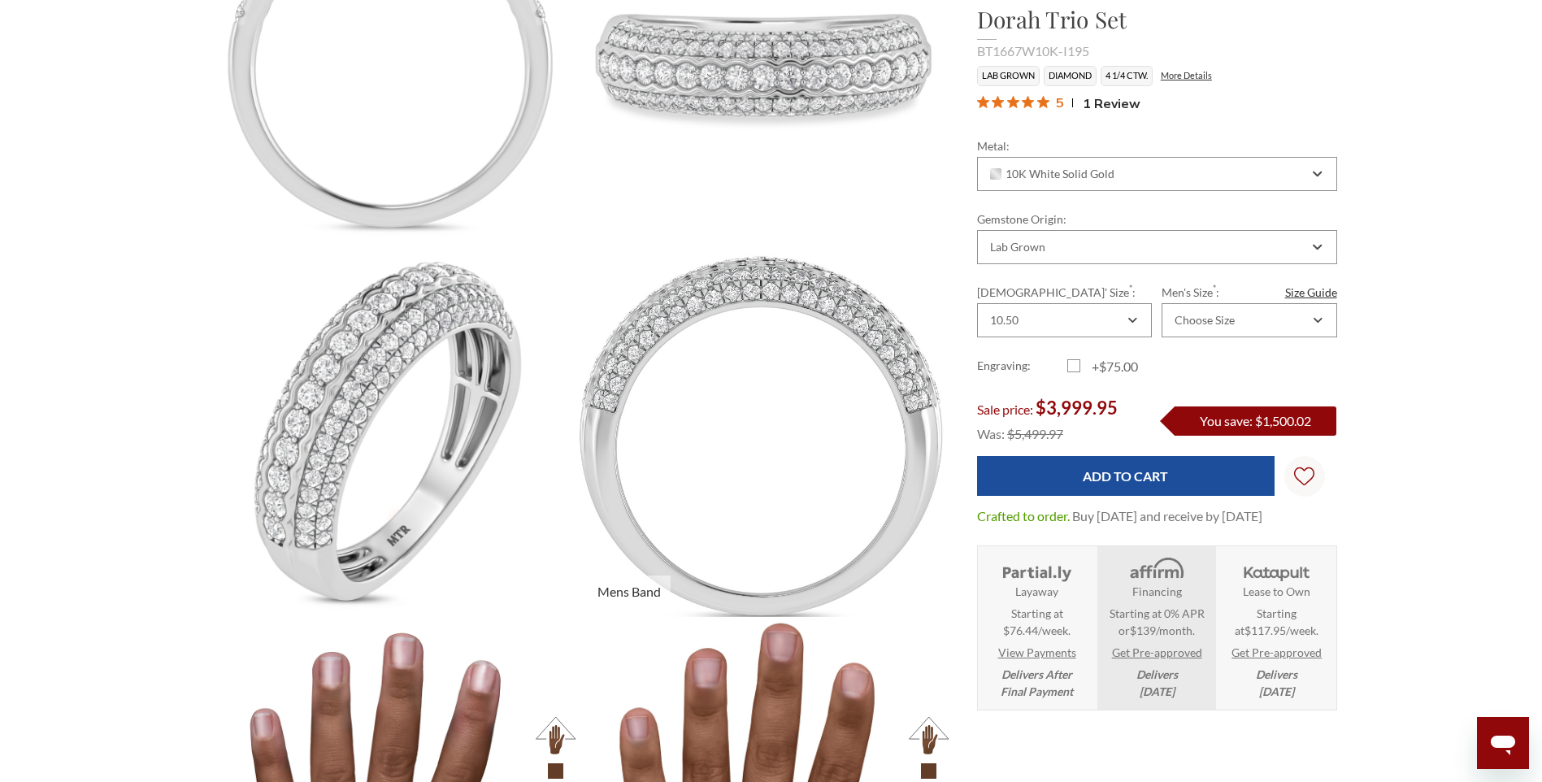
scroll to position [2113, 0]
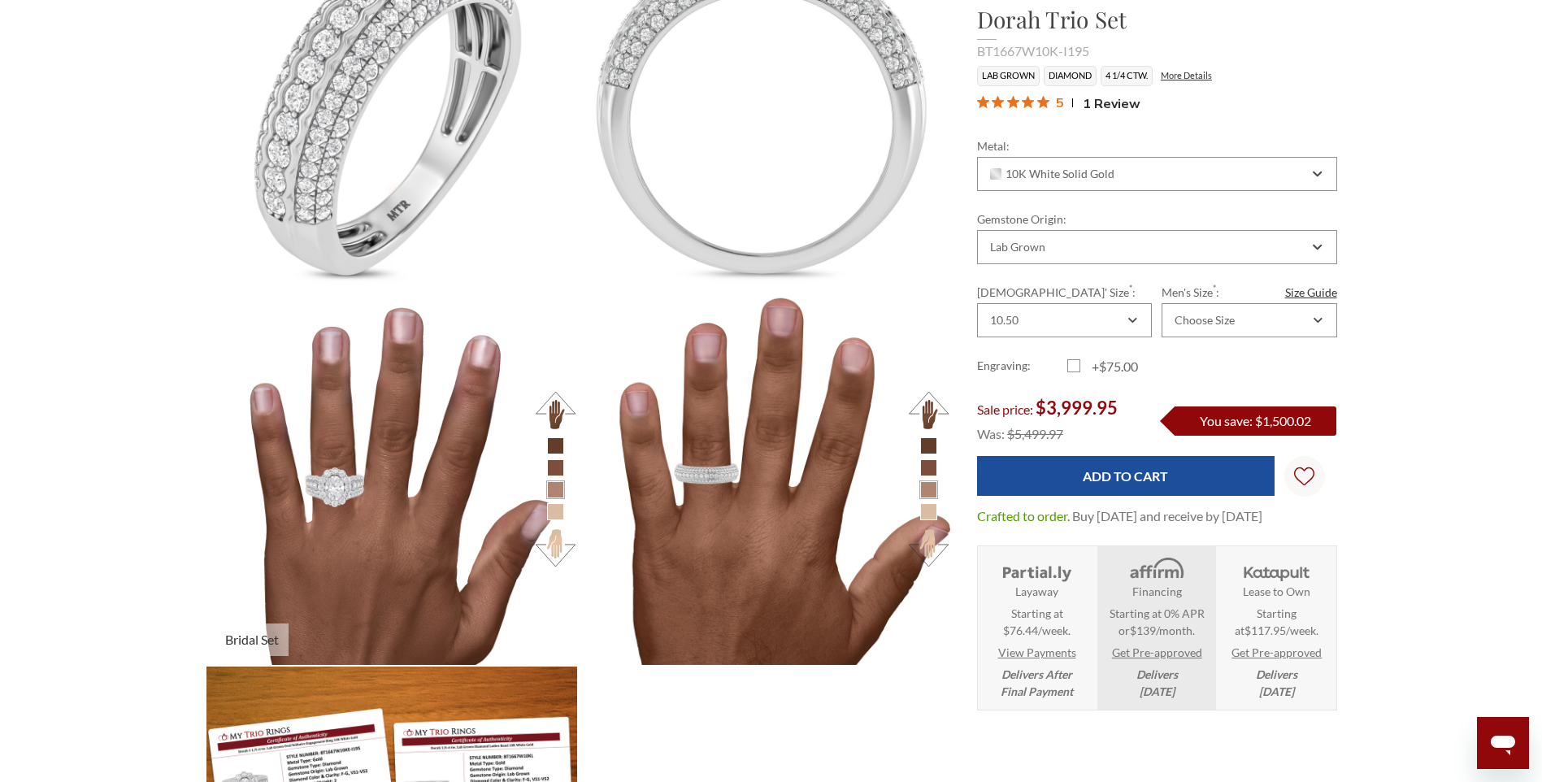
click at [555, 410] on button at bounding box center [555, 410] width 45 height 45
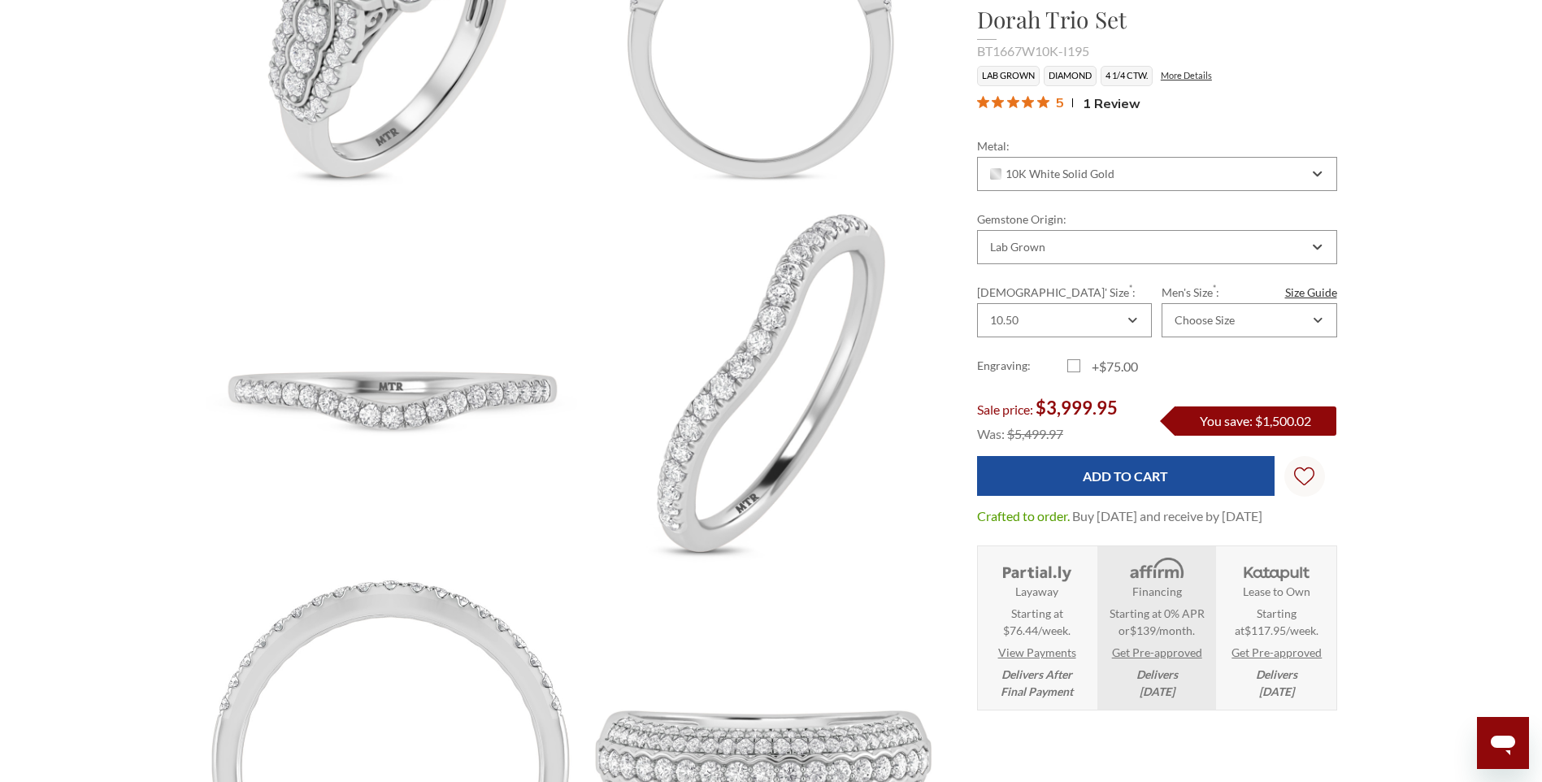
scroll to position [894, 0]
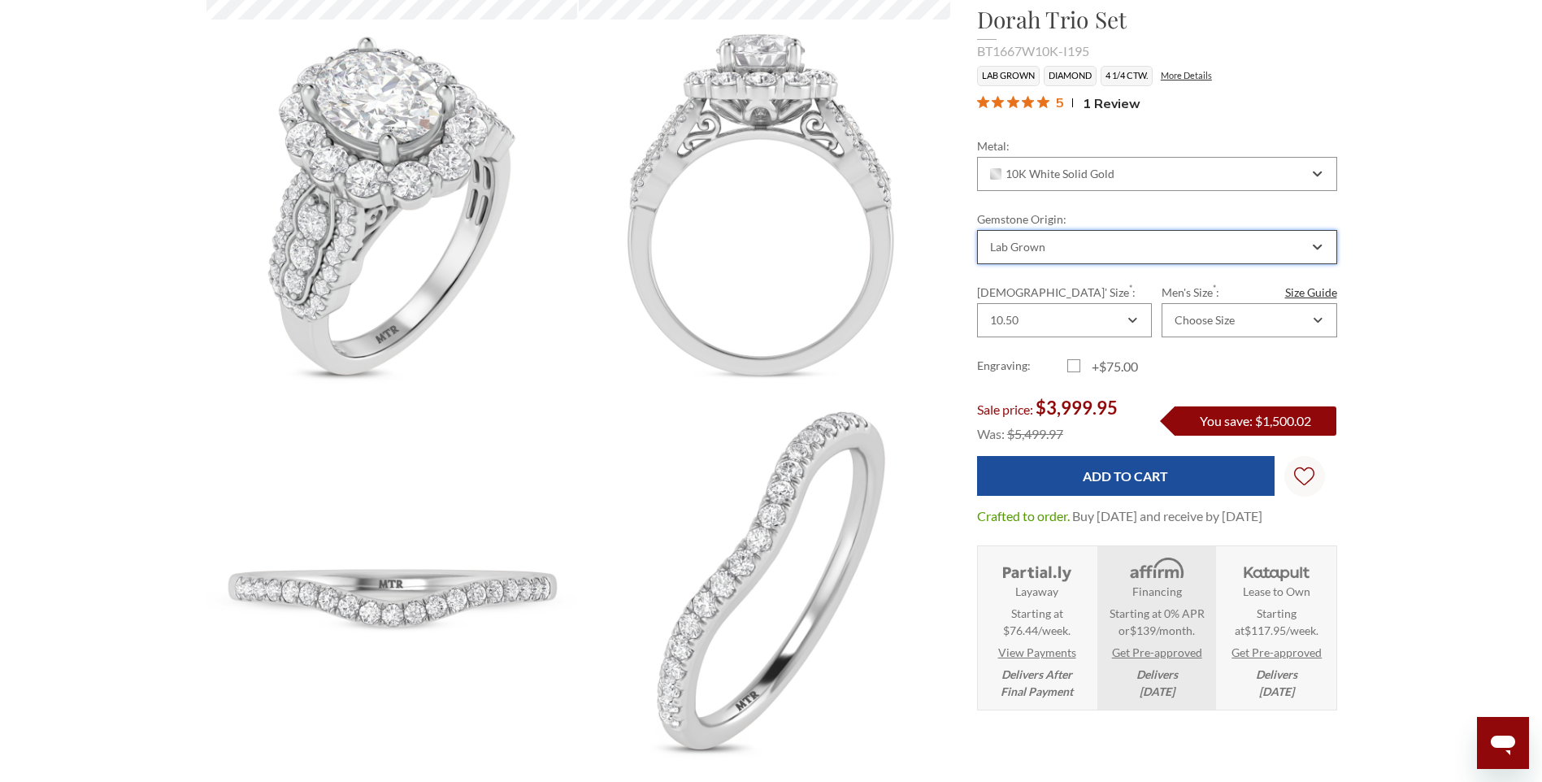
click at [1140, 245] on div "Lab Grown" at bounding box center [1148, 247] width 321 height 13
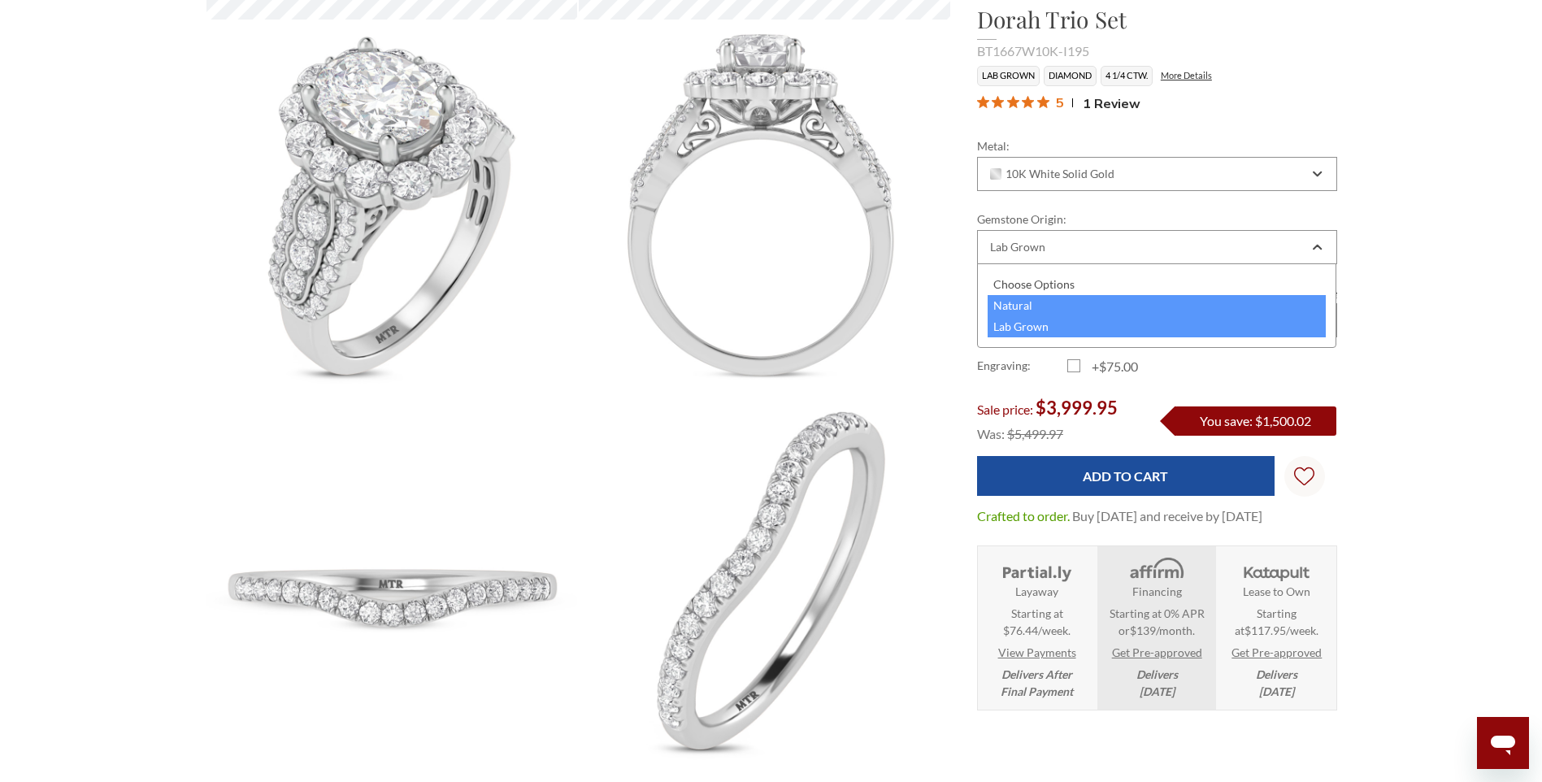
click at [1086, 304] on div "Natural" at bounding box center [1157, 305] width 339 height 21
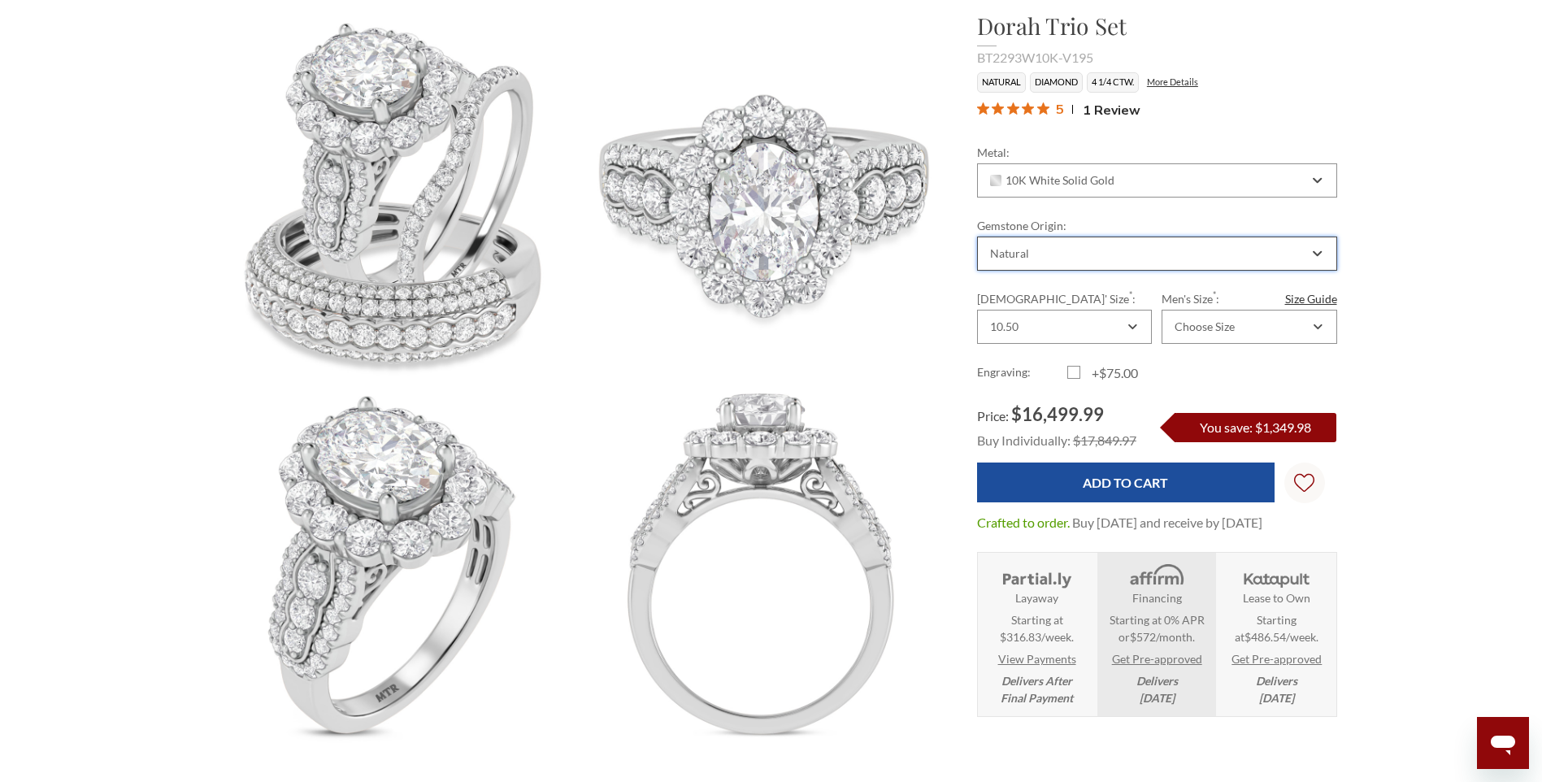
click at [1043, 250] on div "Natural" at bounding box center [1148, 253] width 321 height 13
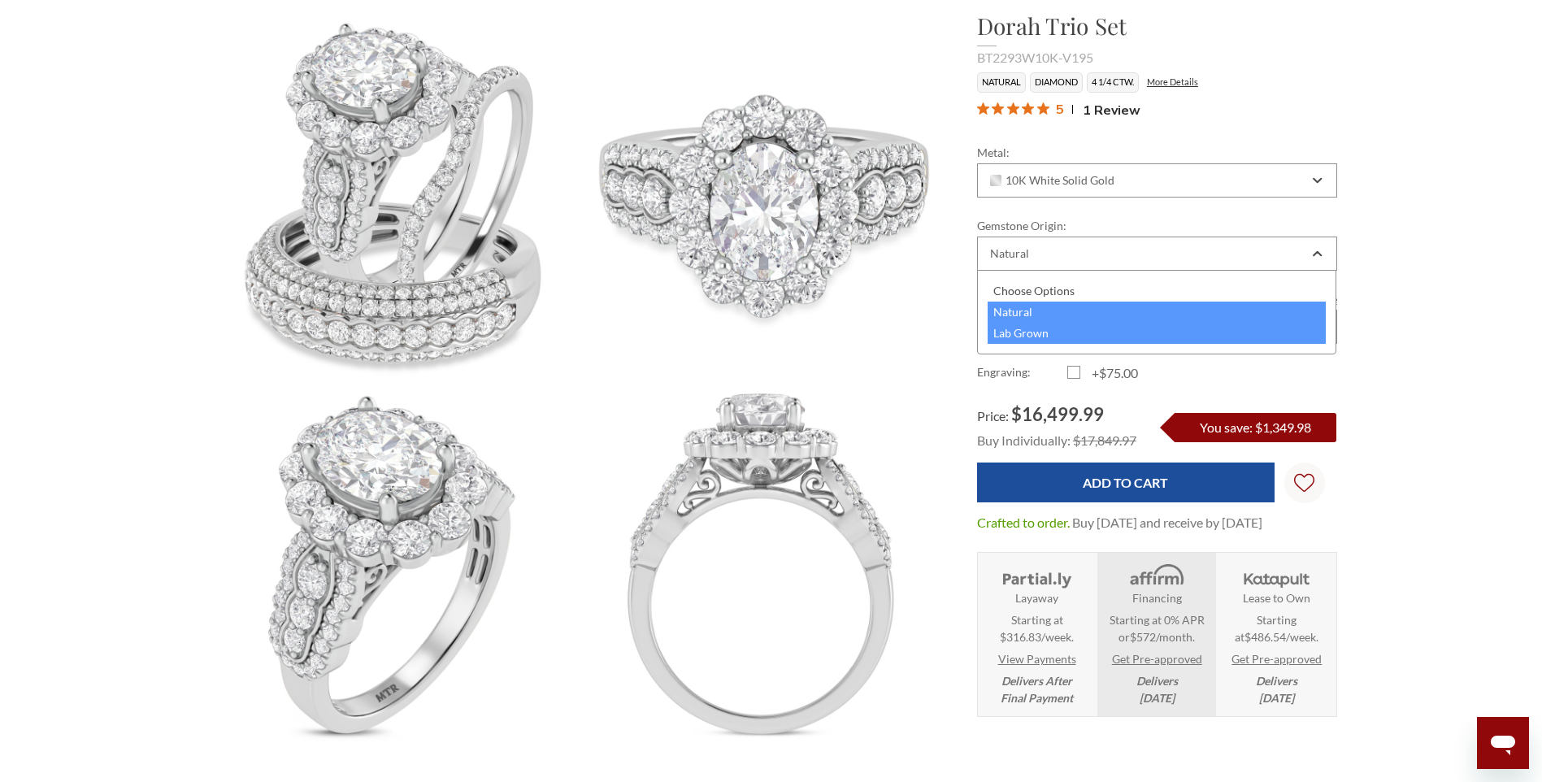
click at [1046, 337] on div "Lab Grown" at bounding box center [1157, 333] width 339 height 21
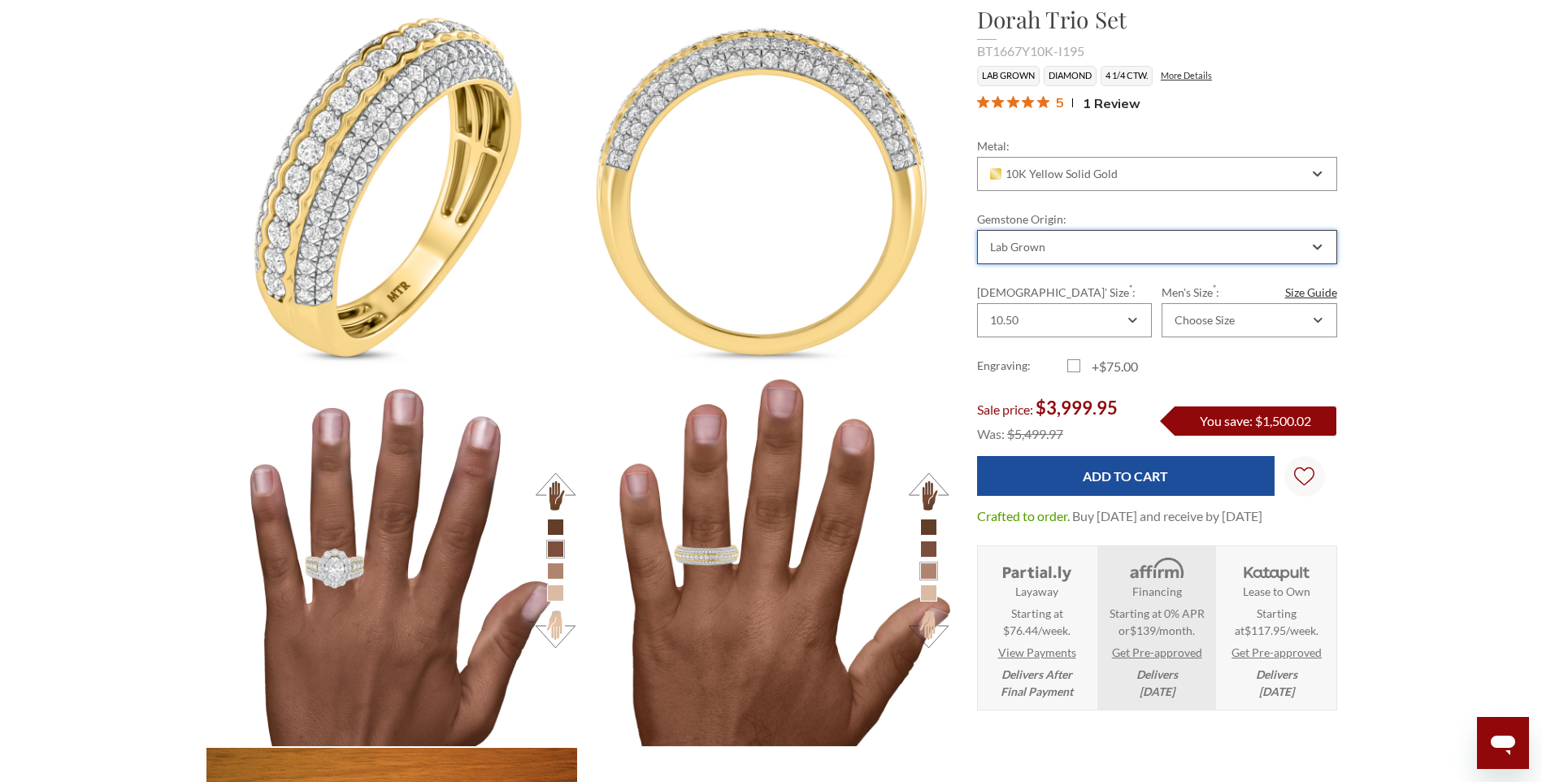
click at [1095, 243] on div "Lab Grown" at bounding box center [1148, 247] width 321 height 13
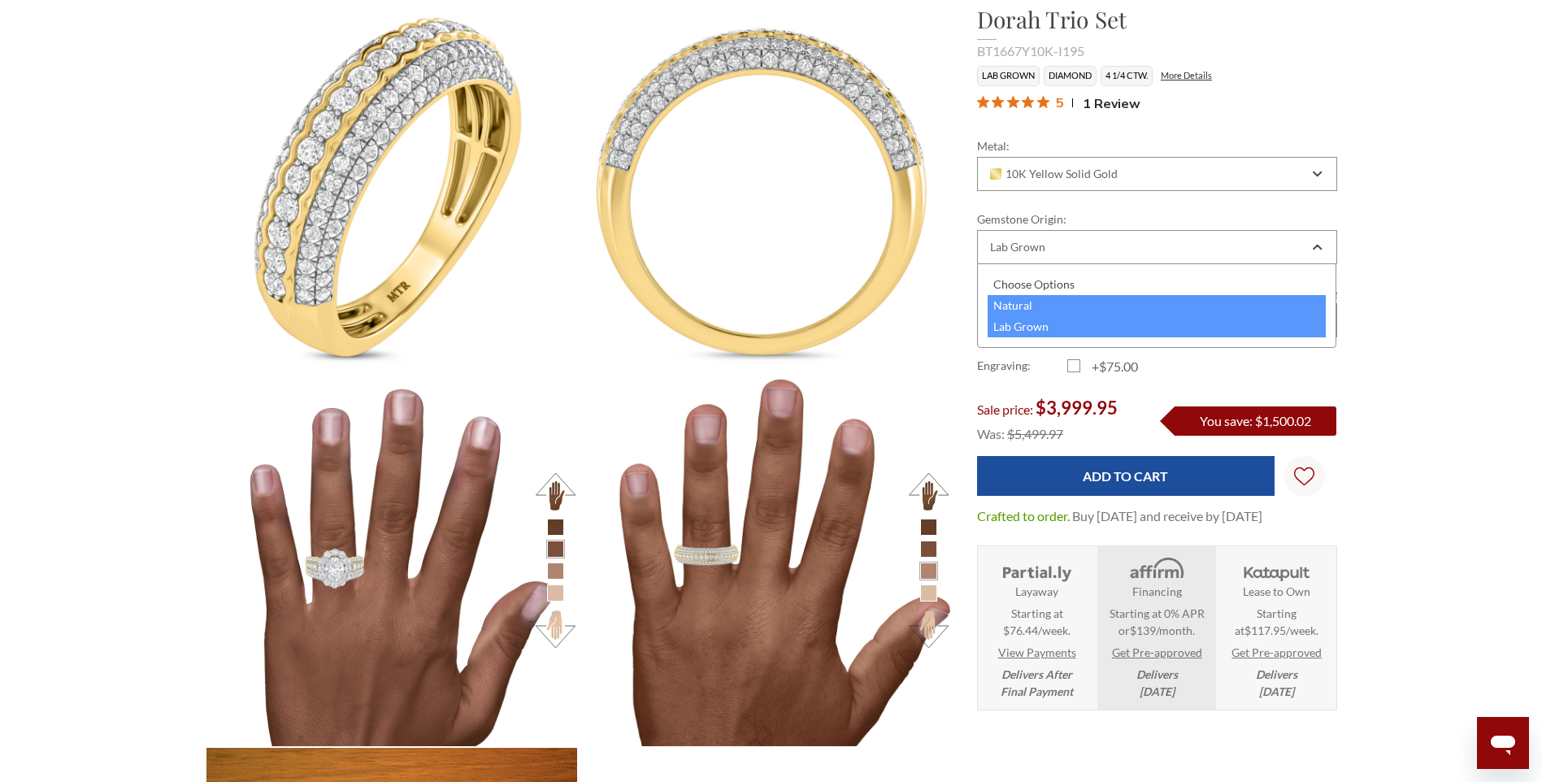
click at [1086, 313] on div "Natural" at bounding box center [1157, 305] width 339 height 21
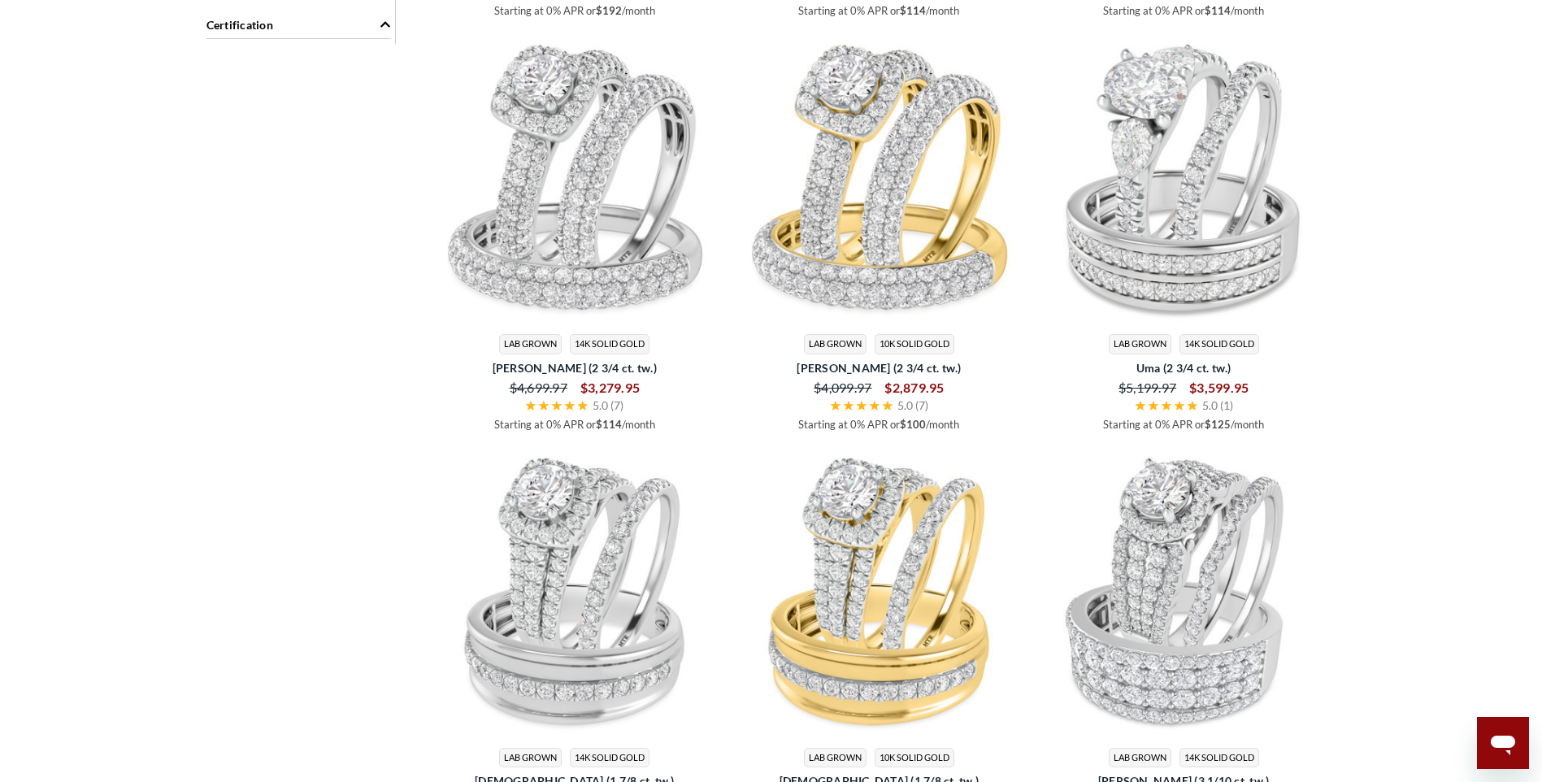
scroll to position [2078, 0]
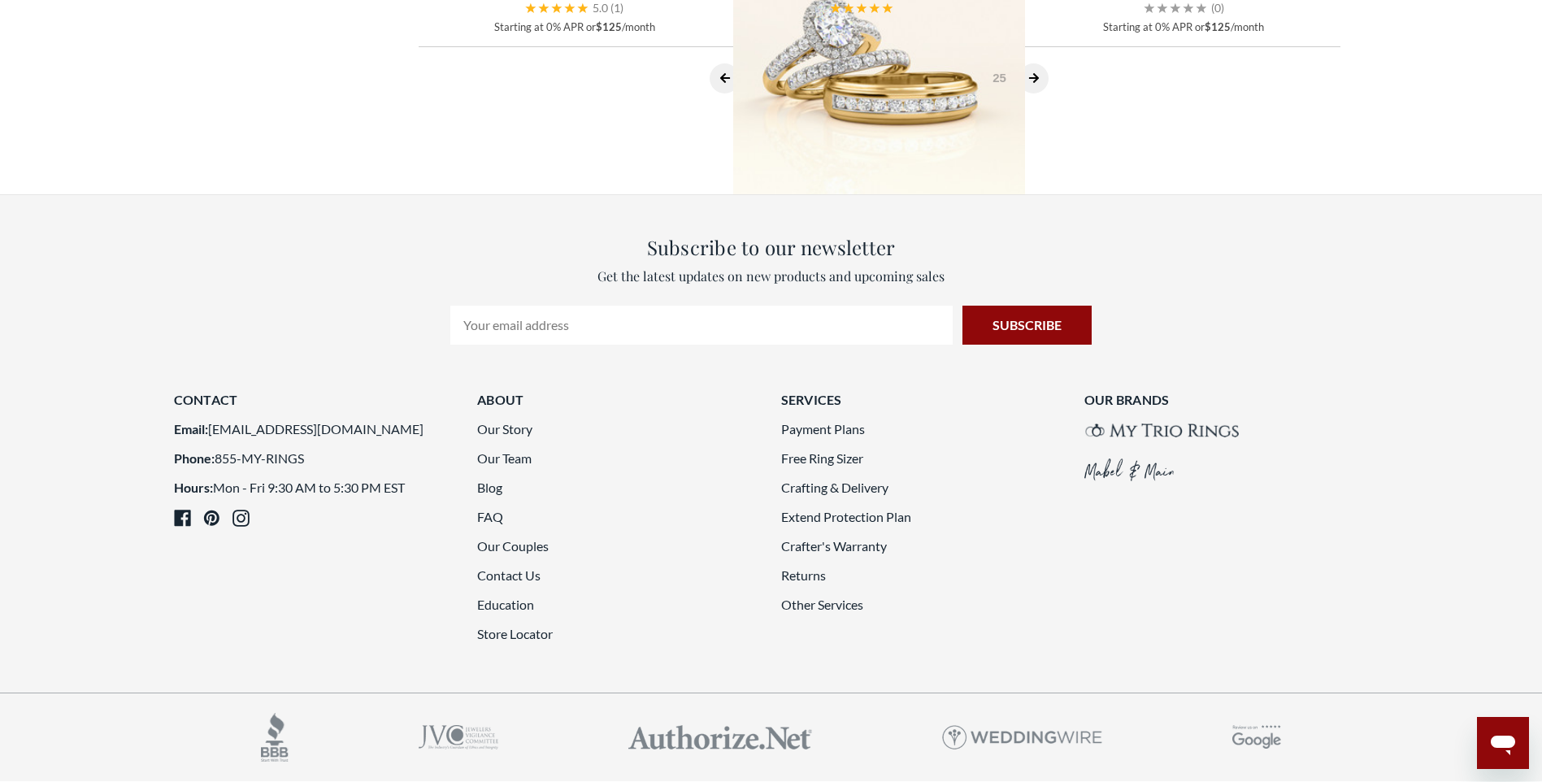
scroll to position [4354, 0]
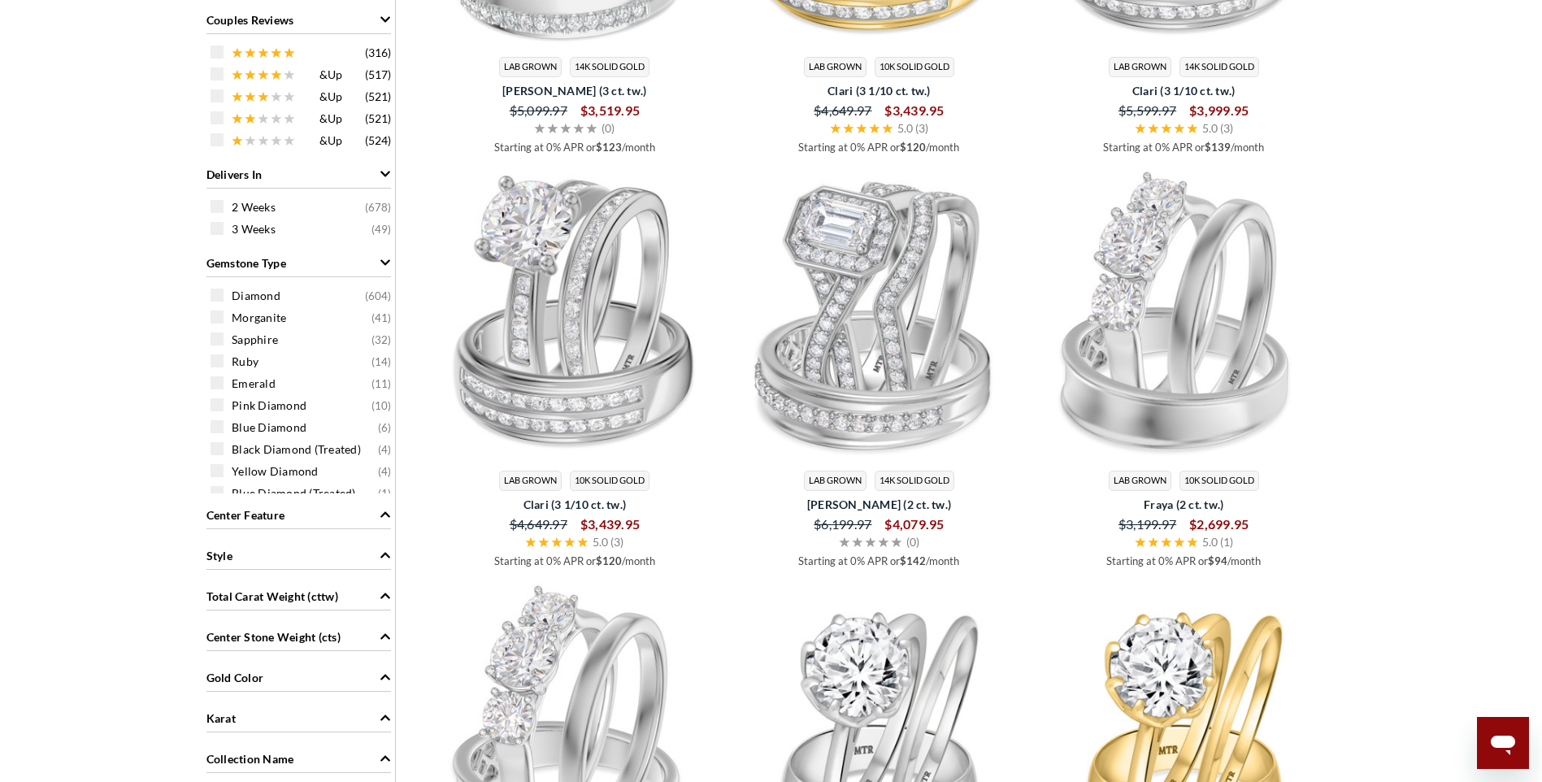
scroll to position [957, 0]
